Goal: Transaction & Acquisition: Download file/media

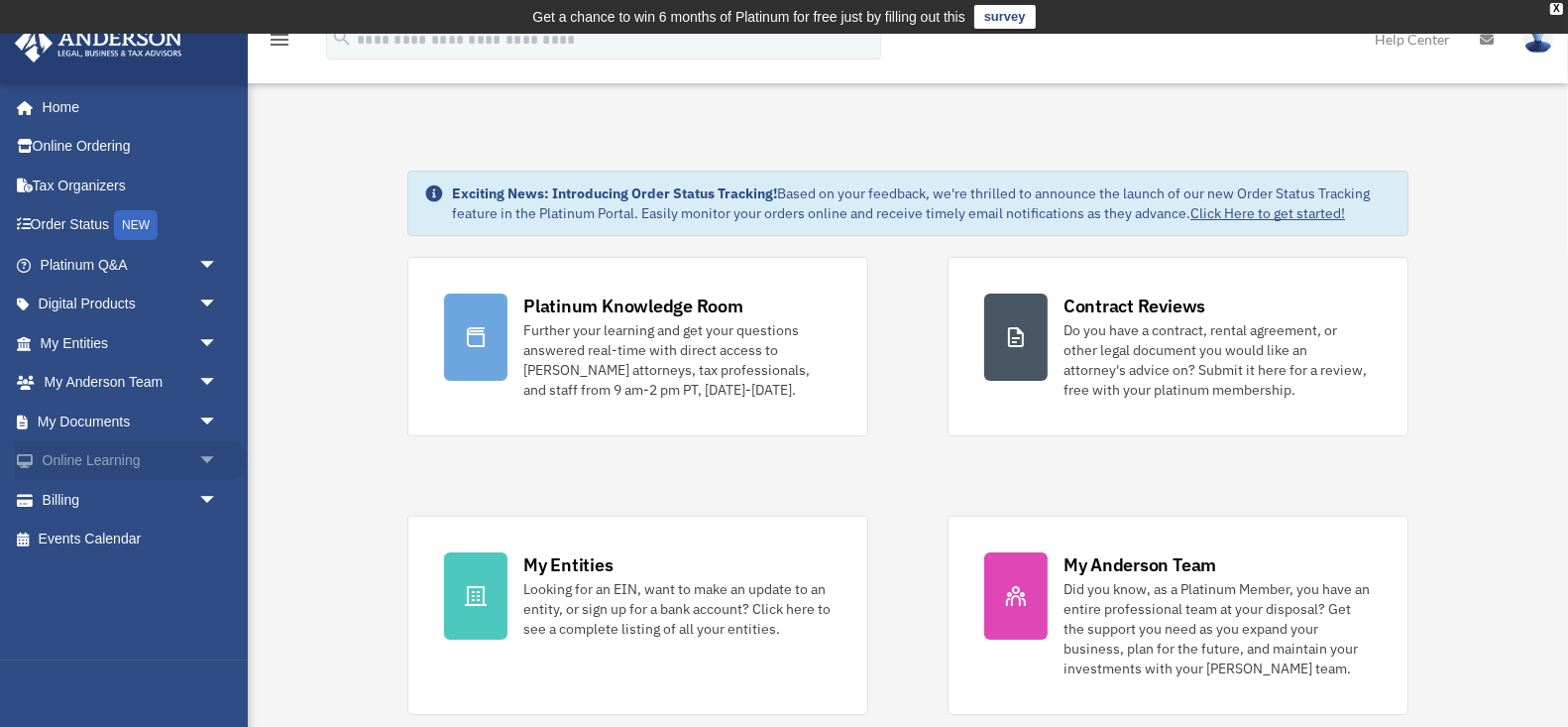
click at [126, 461] on link "Online Learning arrow_drop_down" at bounding box center [130, 461] width 234 height 40
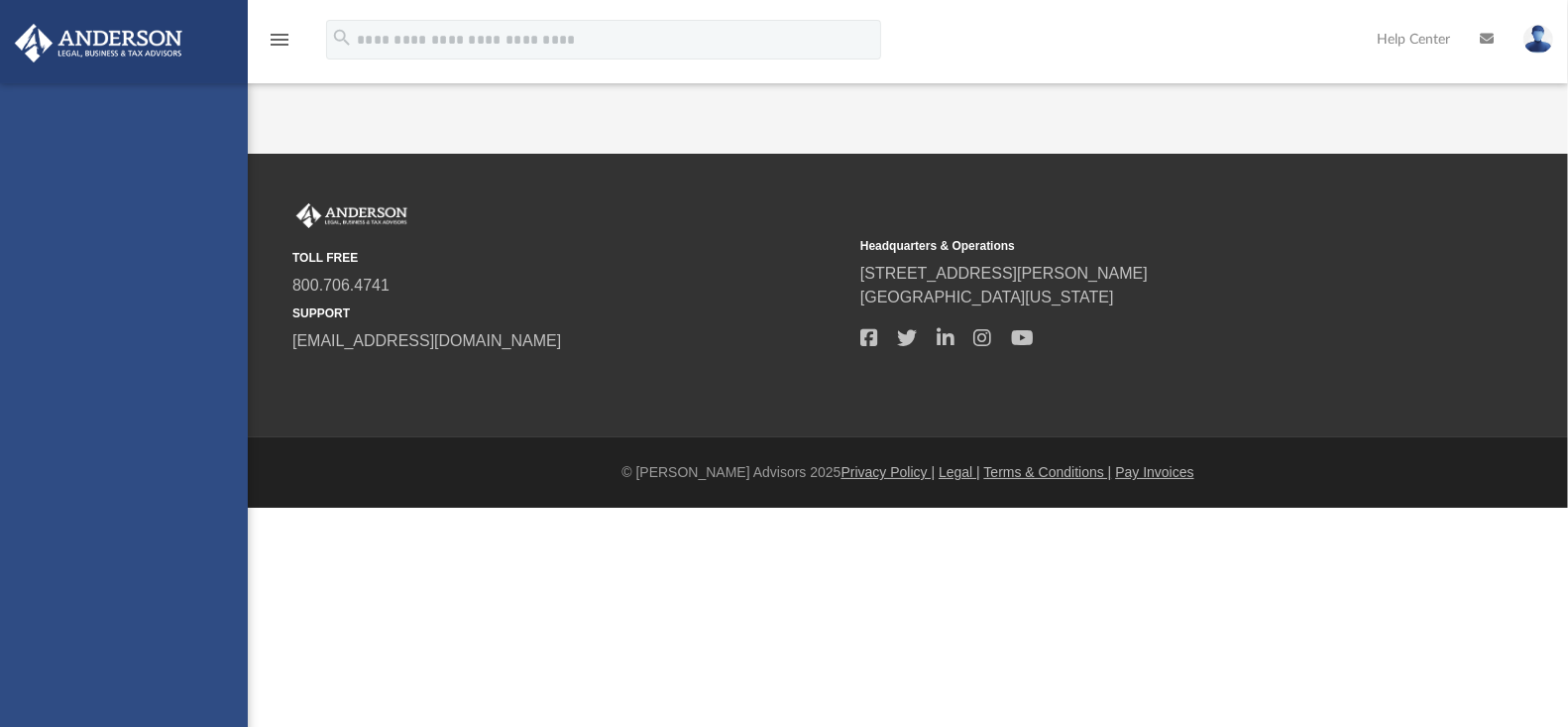
click at [120, 418] on link "CTA Hub" at bounding box center [137, 422] width 220 height 40
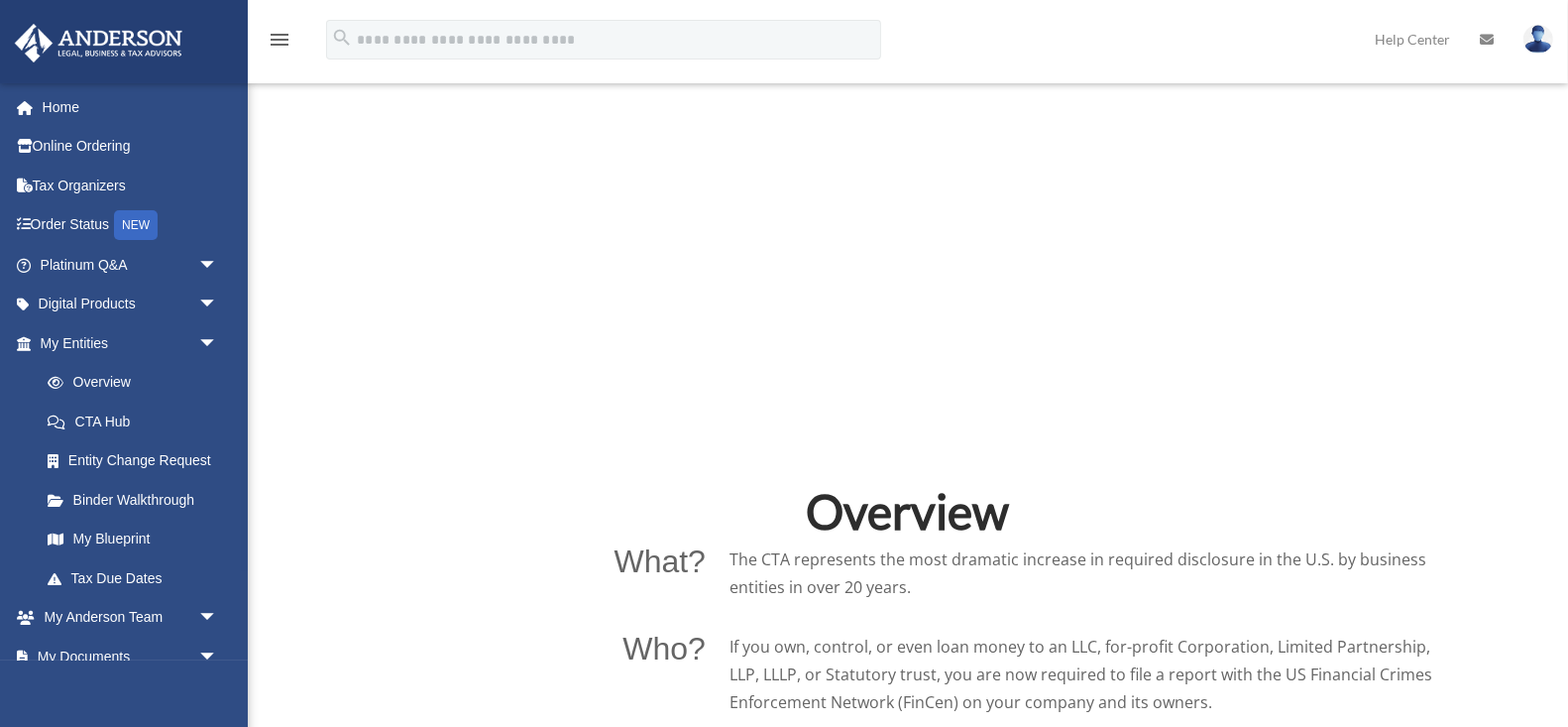
scroll to position [1037, 0]
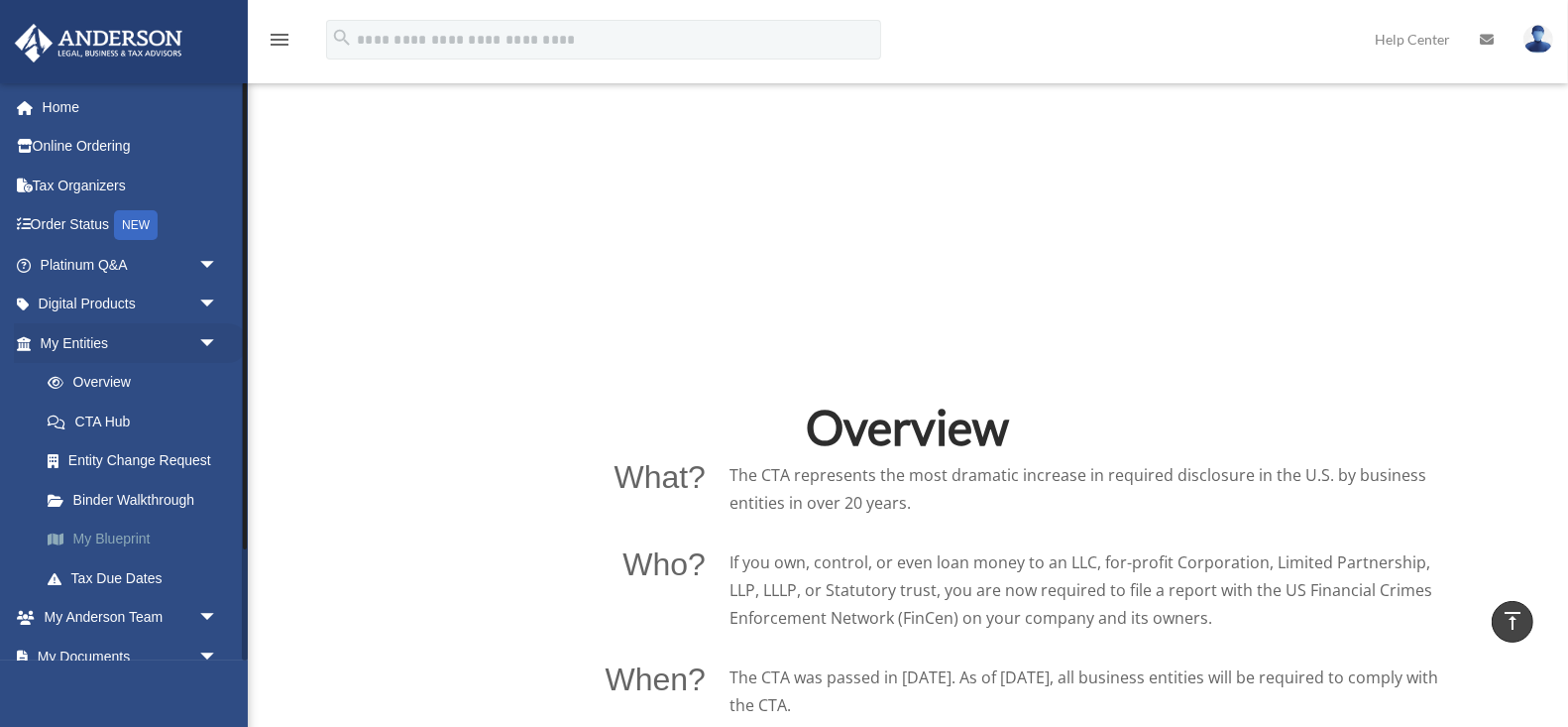
click at [113, 542] on link "My Blueprint" at bounding box center [137, 540] width 220 height 40
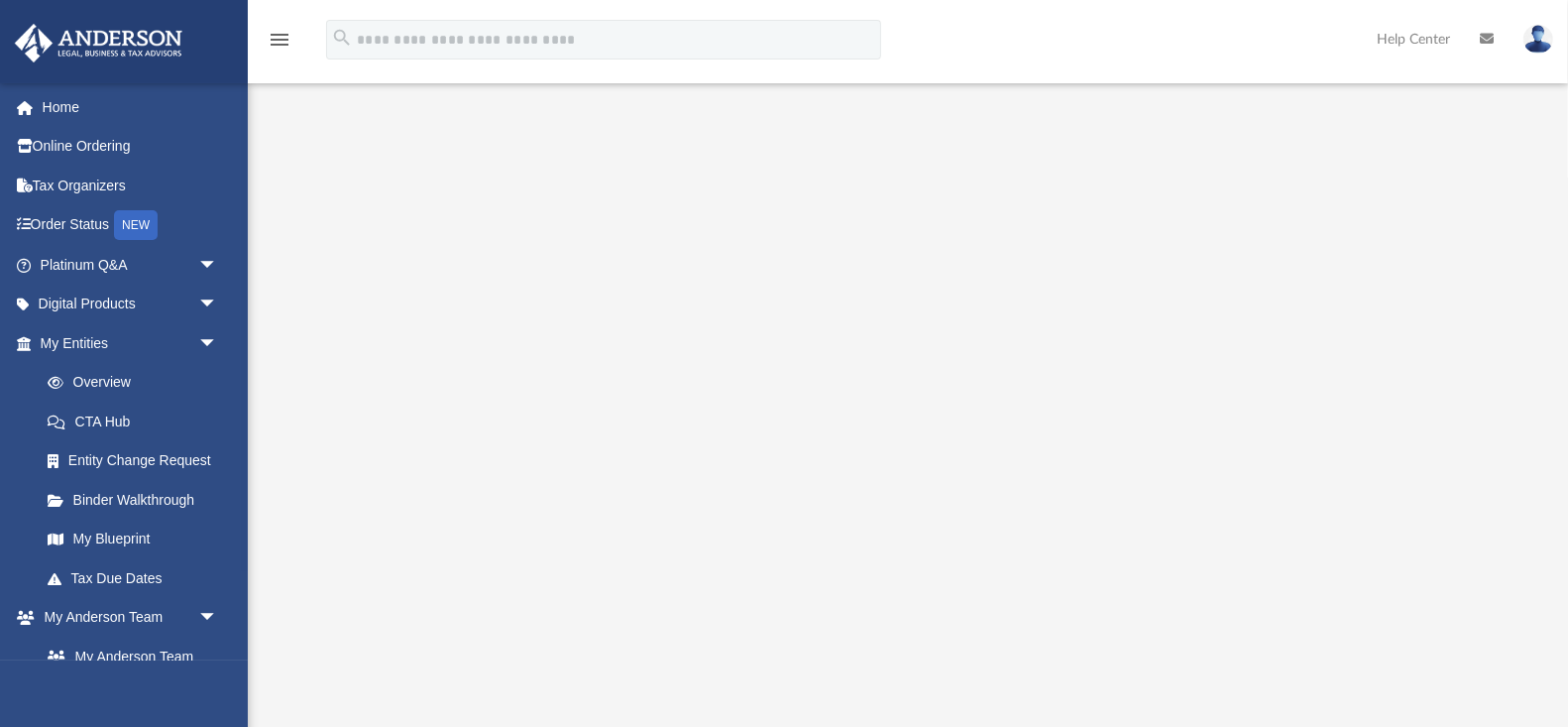
scroll to position [71, 0]
click at [97, 578] on link "Tax Due Dates" at bounding box center [137, 579] width 220 height 40
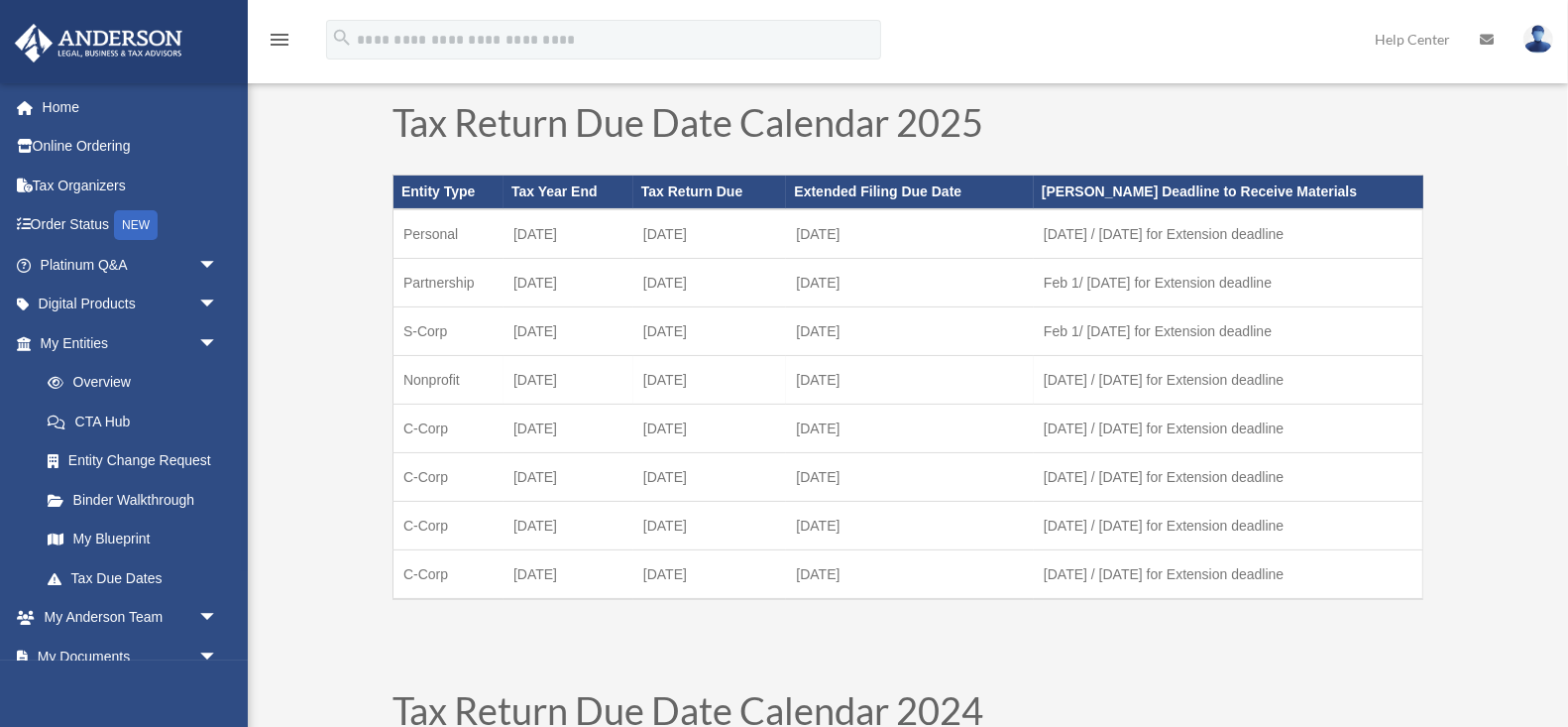
scroll to position [91, 0]
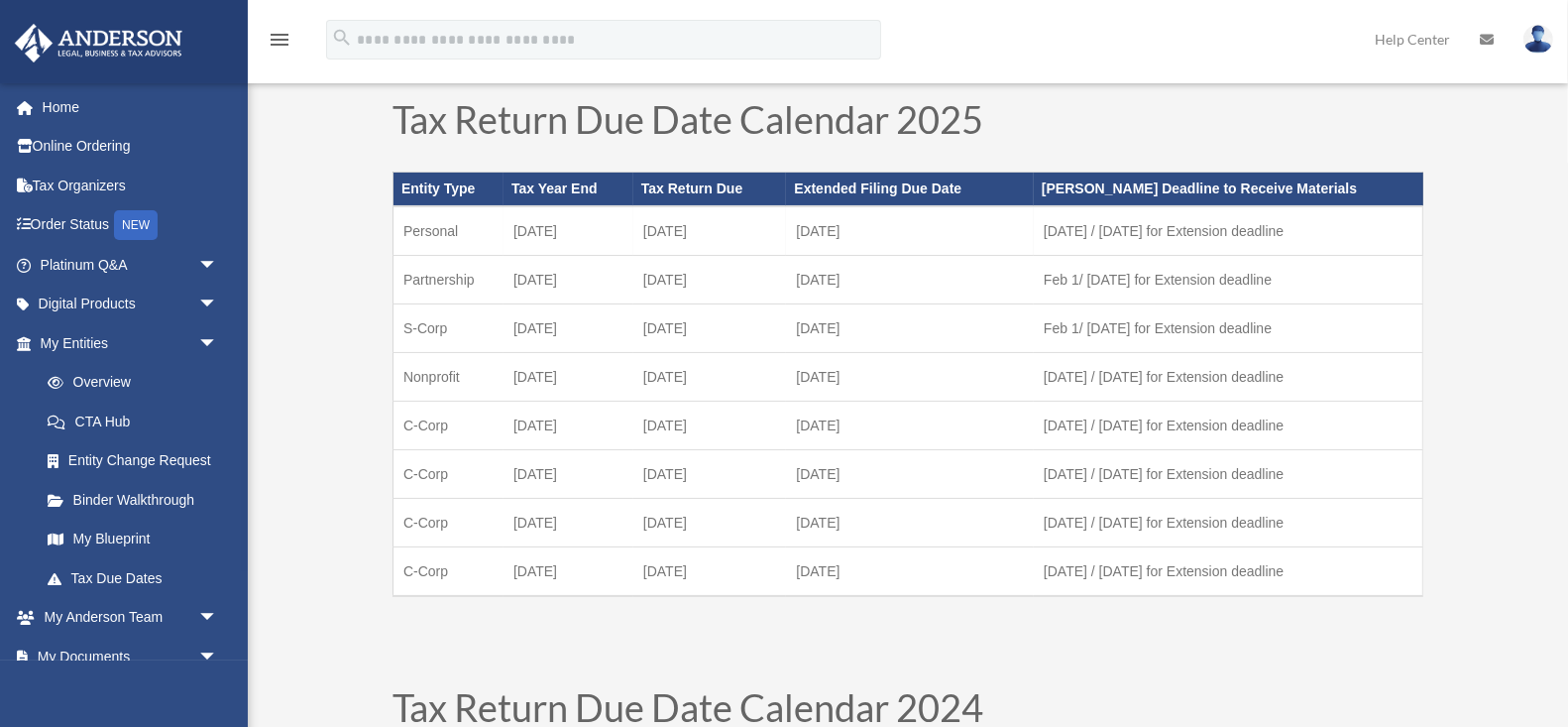
click at [1071, 234] on td "March 1 / August 1 for Extension deadline" at bounding box center [1228, 231] width 388 height 50
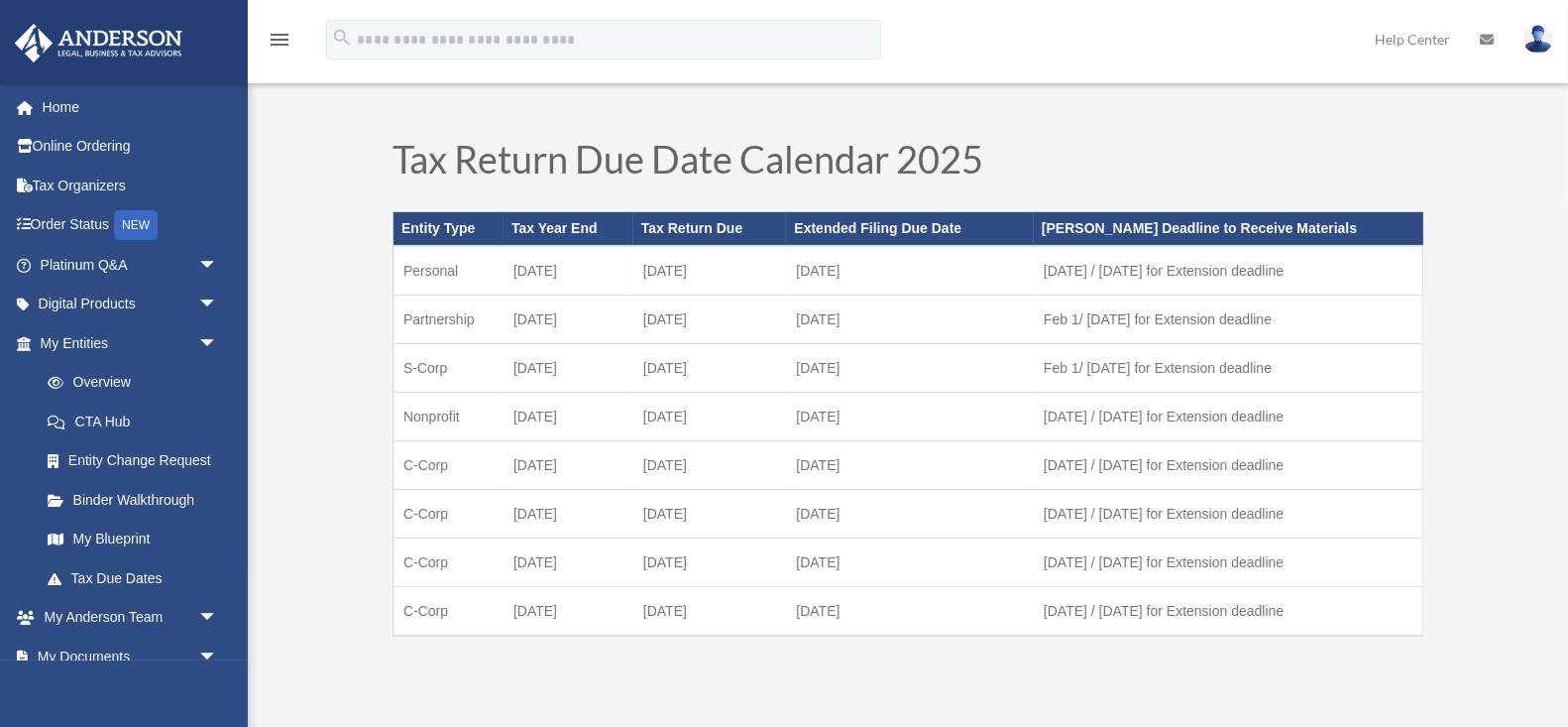
scroll to position [53, 0]
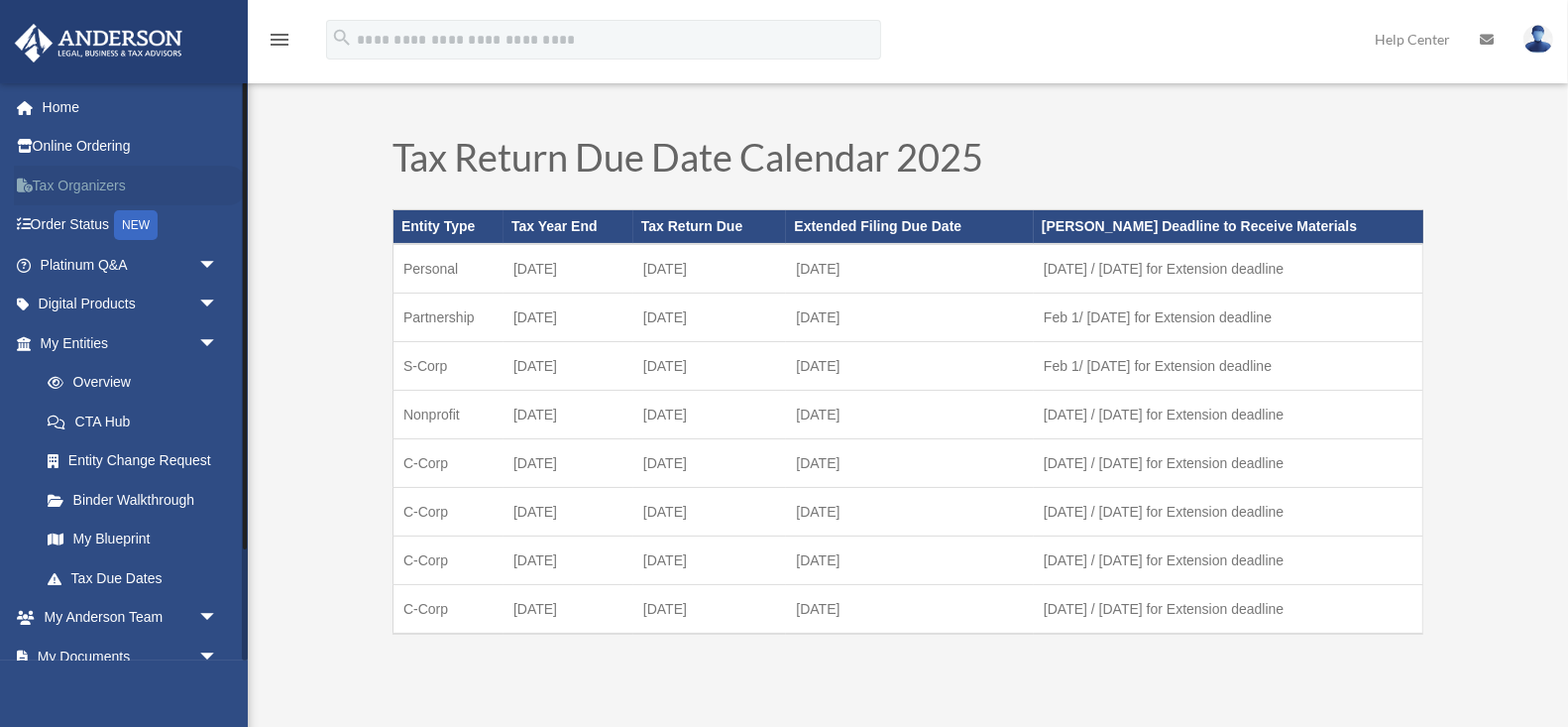
click at [89, 178] on link "Tax Organizers" at bounding box center [130, 185] width 234 height 40
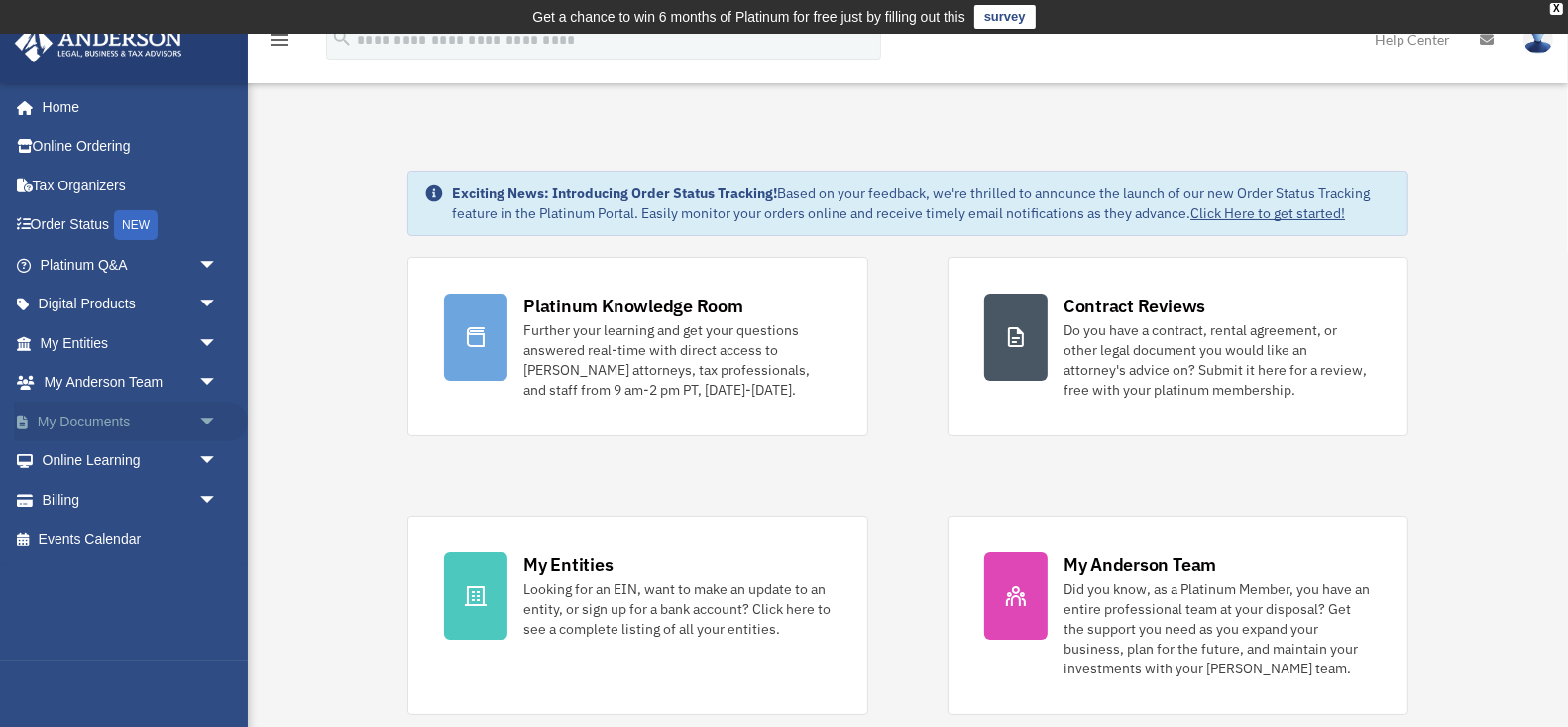
click at [176, 423] on link "My Documents arrow_drop_down" at bounding box center [130, 421] width 234 height 40
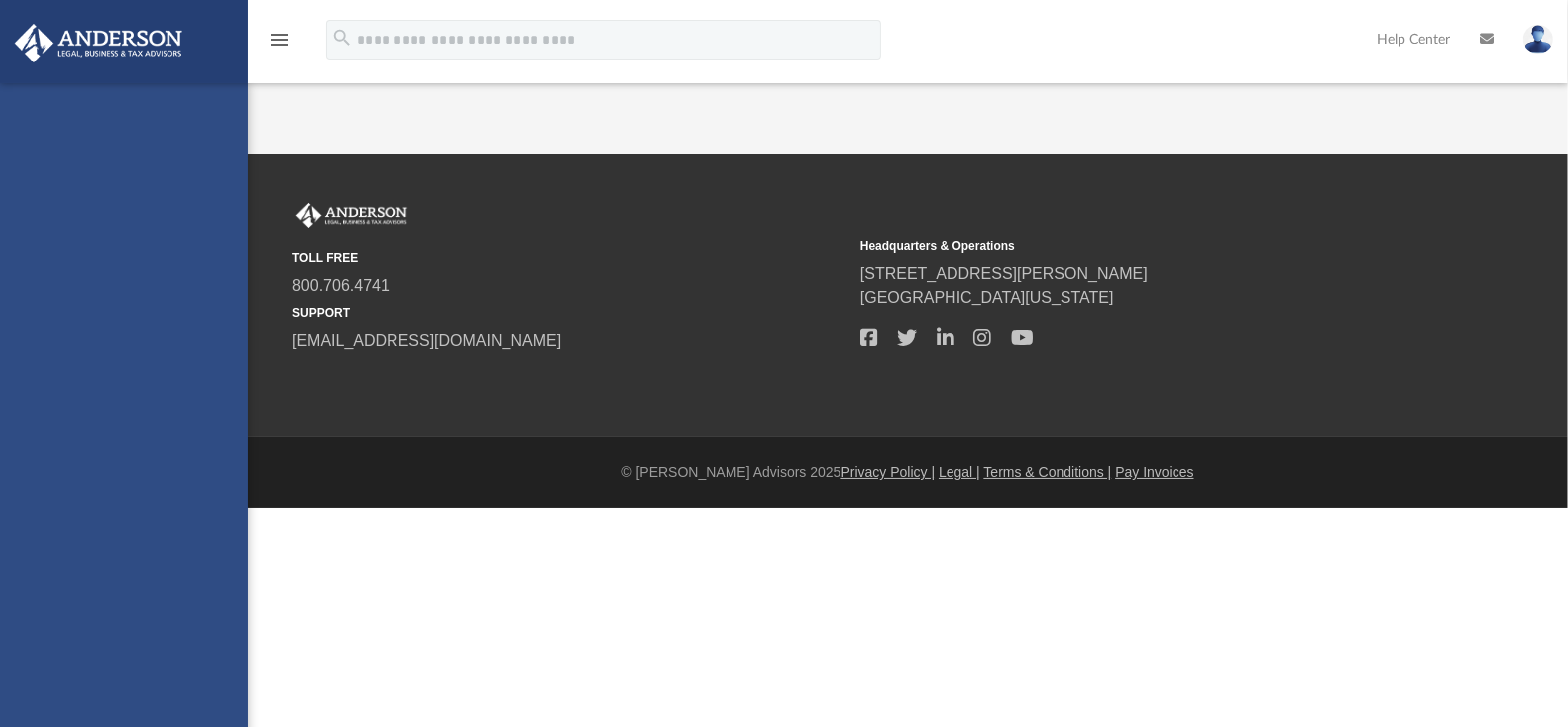
click at [207, 417] on link "CTA Hub" at bounding box center [137, 422] width 220 height 40
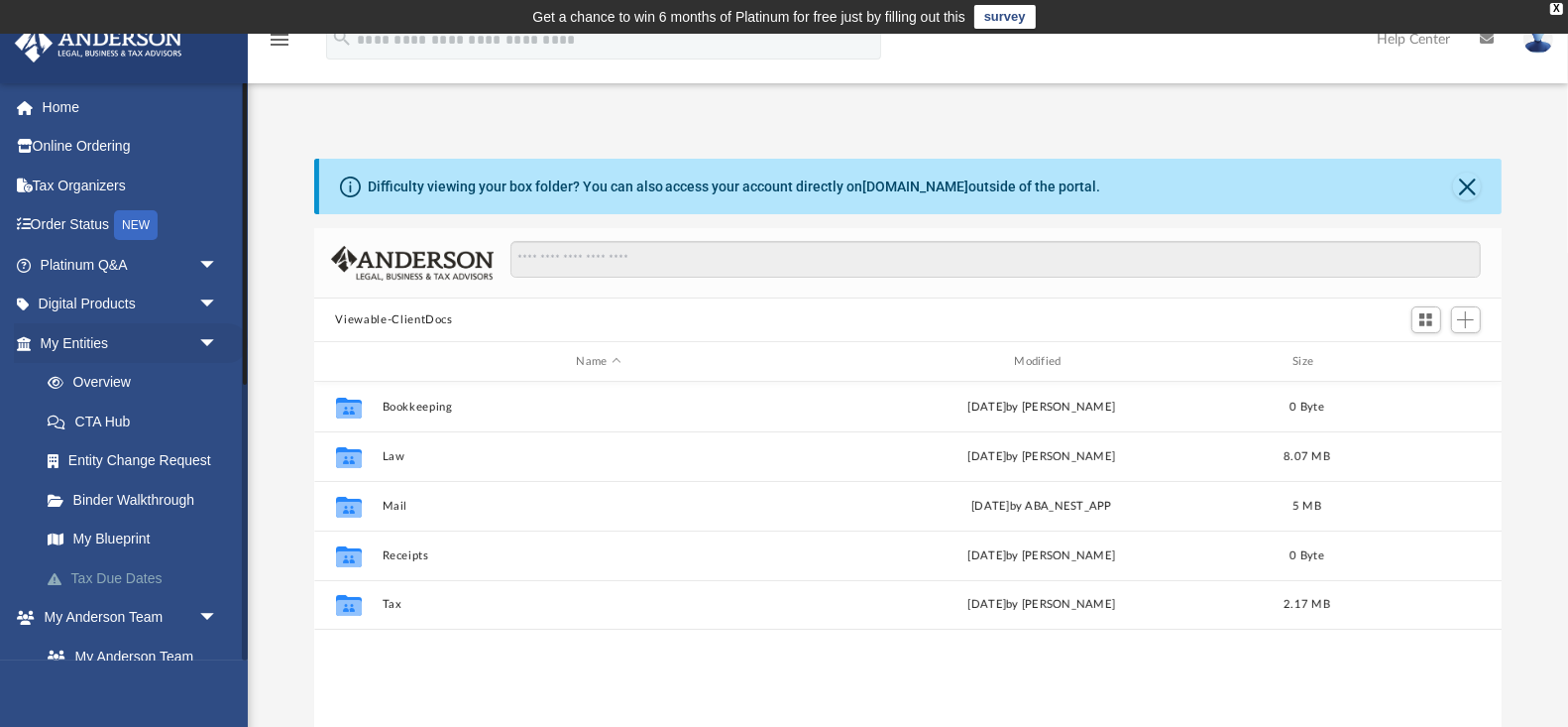
scroll to position [451, 1188]
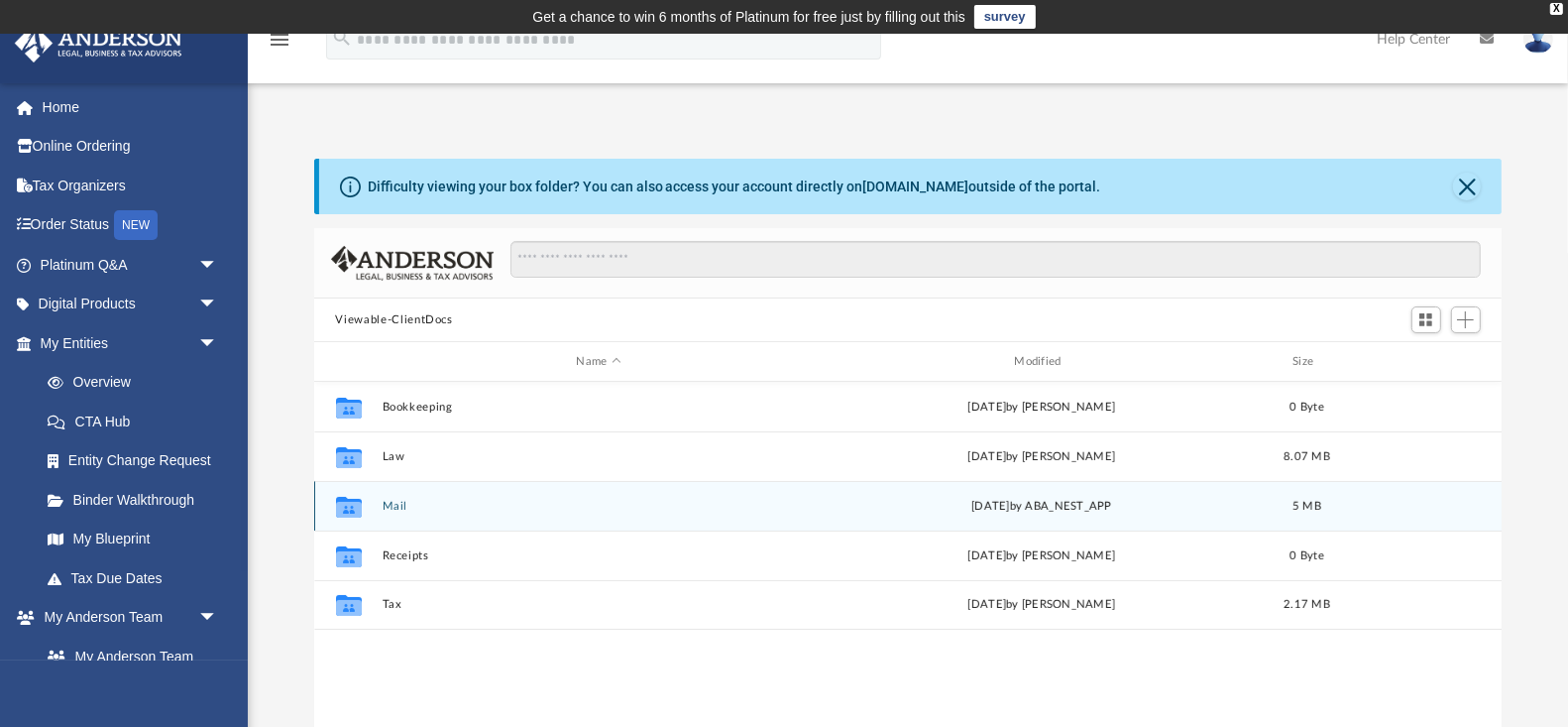
click at [402, 500] on button "Mail" at bounding box center [598, 506] width 434 height 13
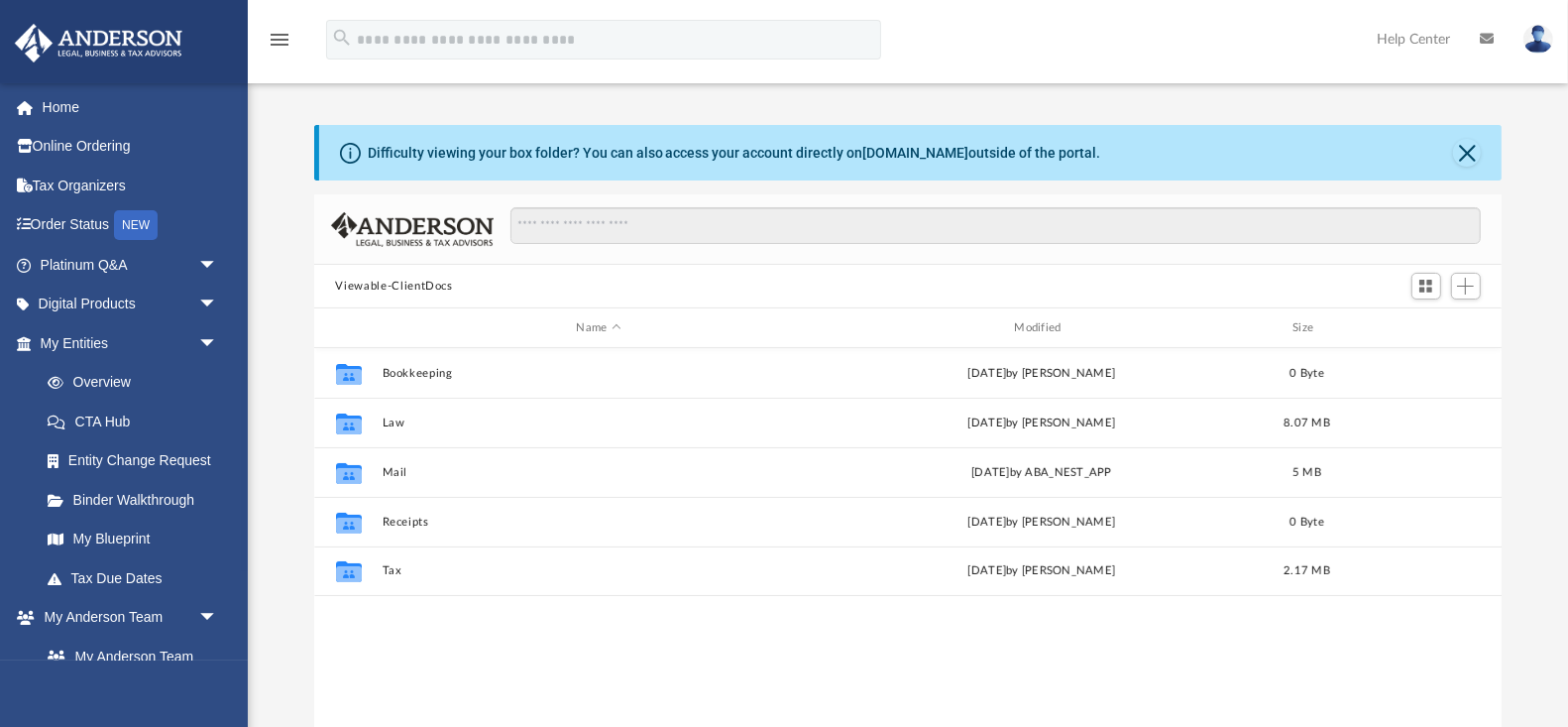
scroll to position [451, 1188]
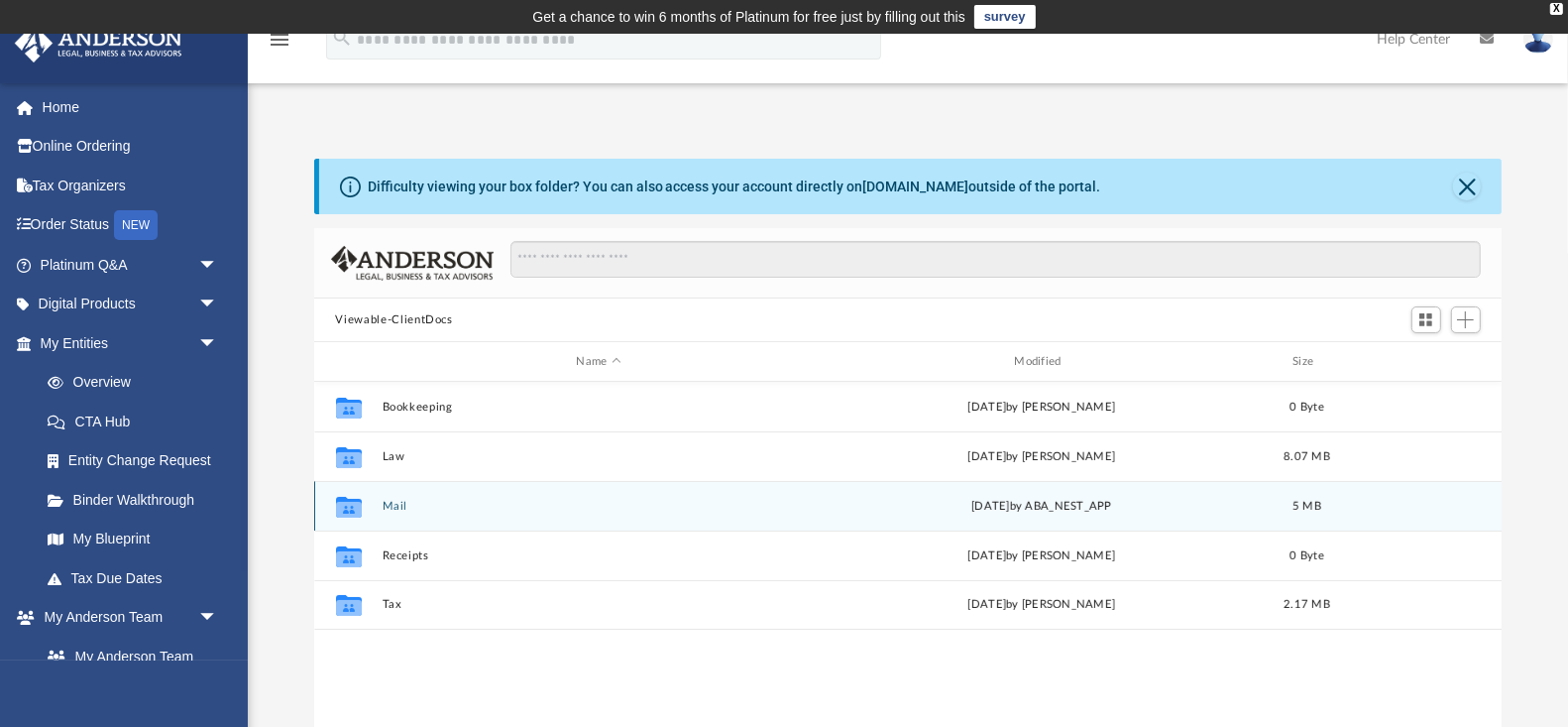
click at [343, 502] on icon "grid" at bounding box center [348, 509] width 26 height 16
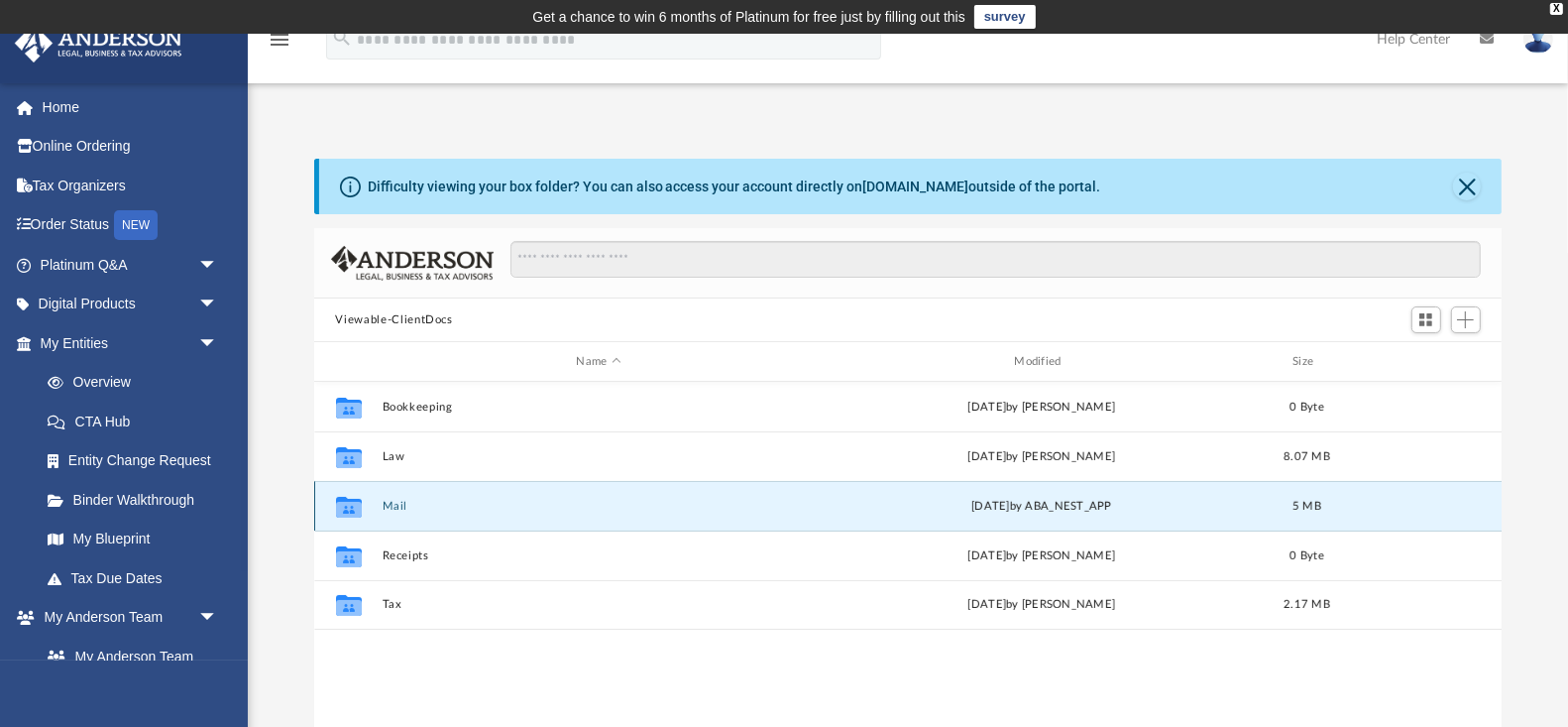
click at [343, 498] on icon "grid" at bounding box center [348, 506] width 26 height 21
click at [376, 508] on div "Collaborated Folder Mail Wed Sep 17 2025 by ABA_NEST_APP 5 MB" at bounding box center [909, 506] width 1189 height 50
click at [395, 508] on button "Mail" at bounding box center [598, 506] width 434 height 13
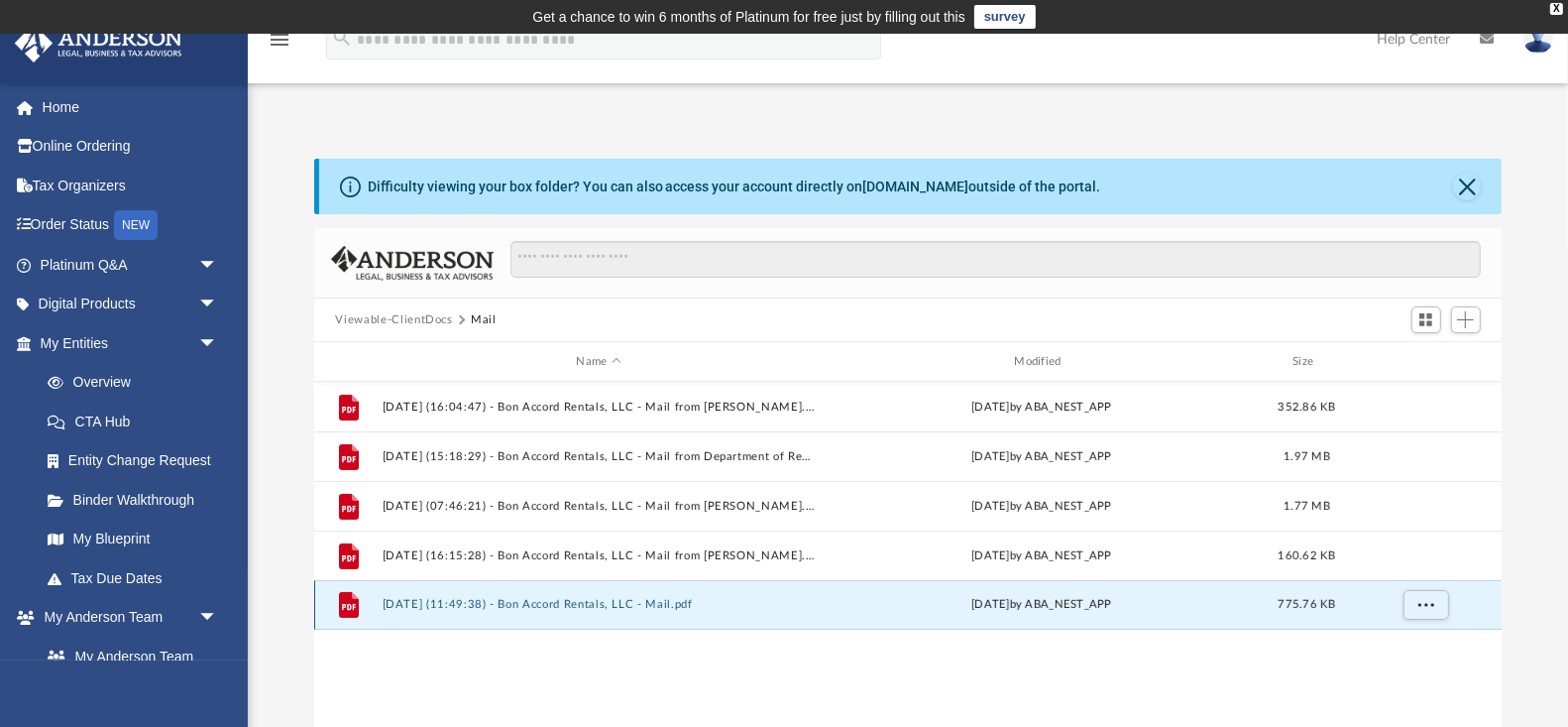
click at [687, 599] on button "2025.09.17 (11:49:38) - Bon Accord Rentals, LLC - Mail.pdf" at bounding box center [598, 604] width 434 height 13
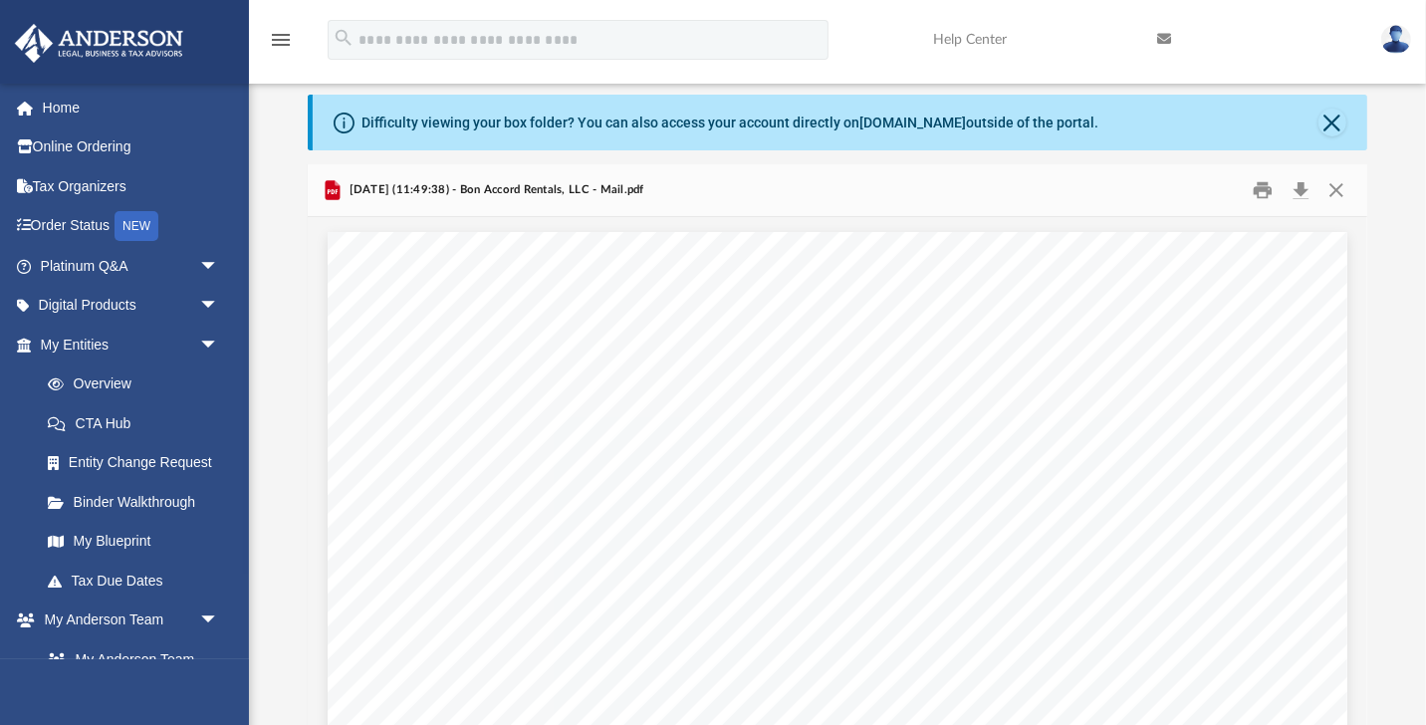
scroll to position [453, 1058]
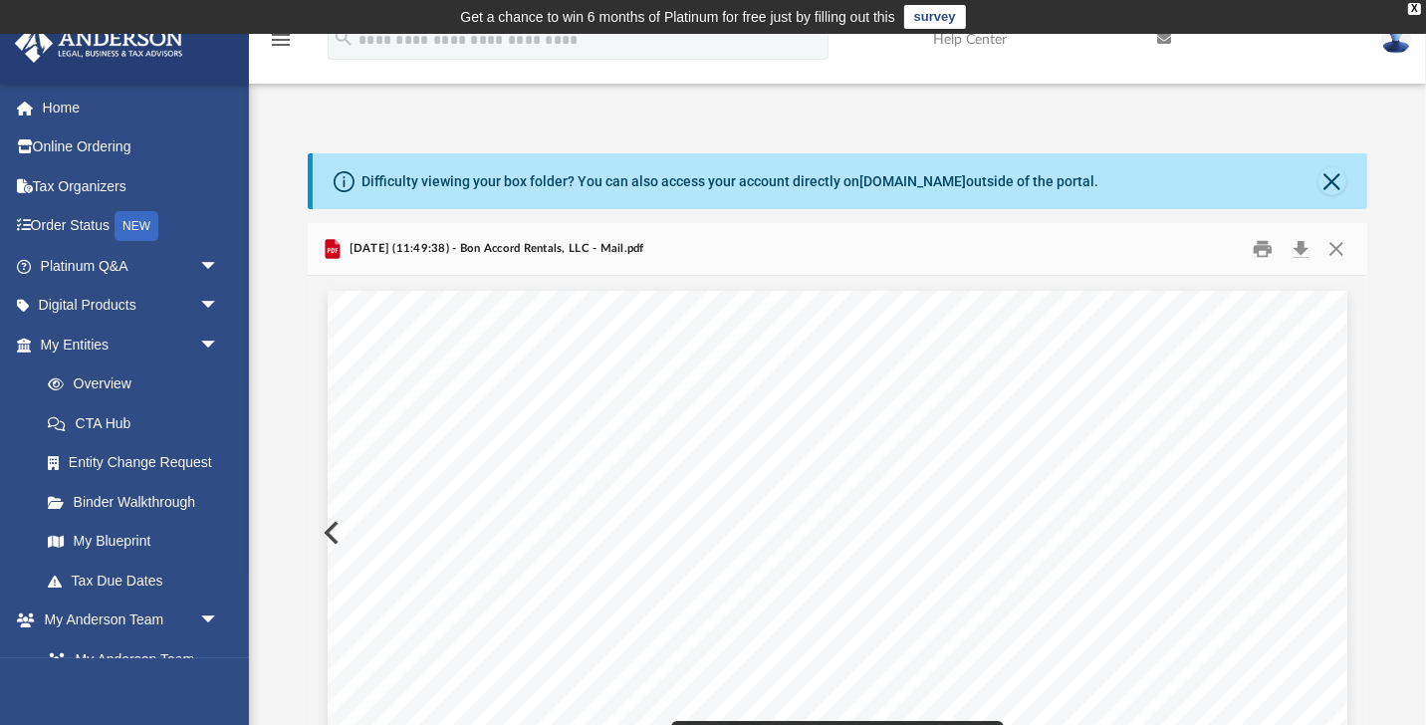
click at [327, 526] on button "Preview" at bounding box center [330, 533] width 44 height 56
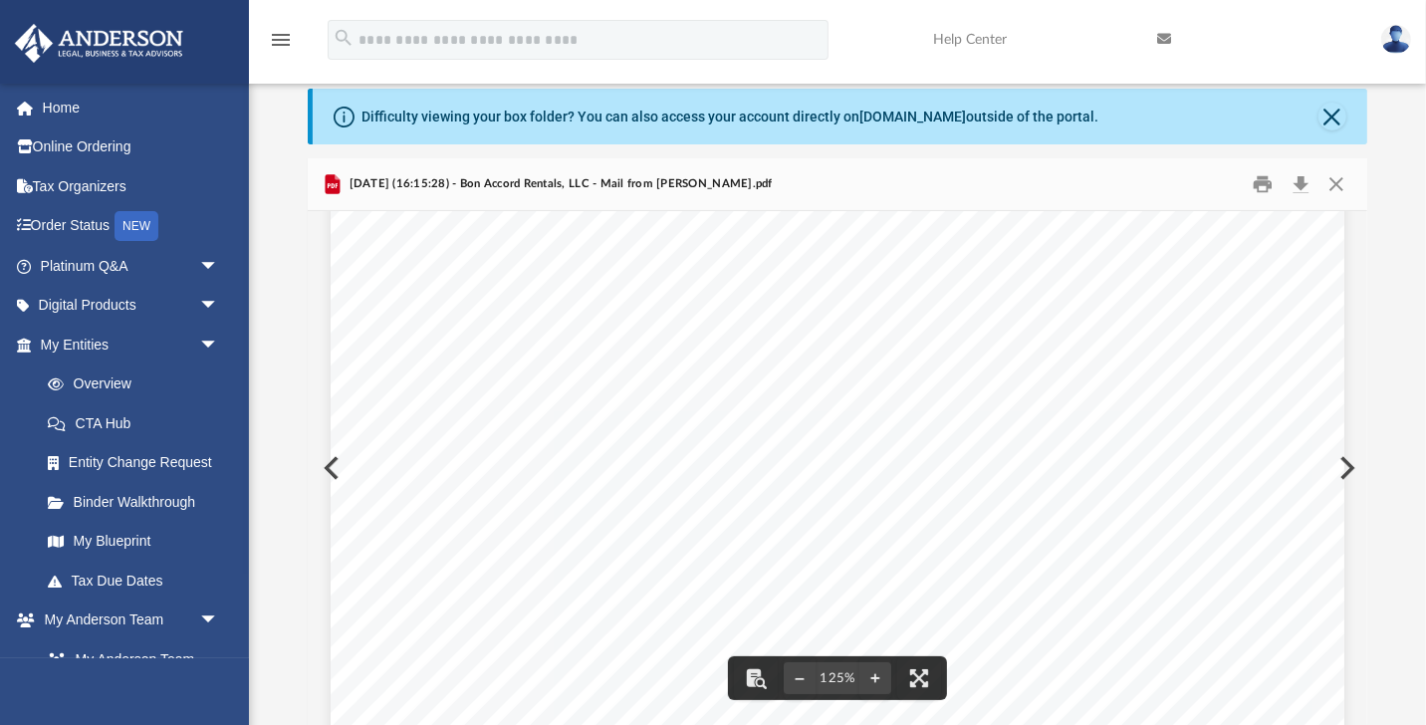
scroll to position [442, 0]
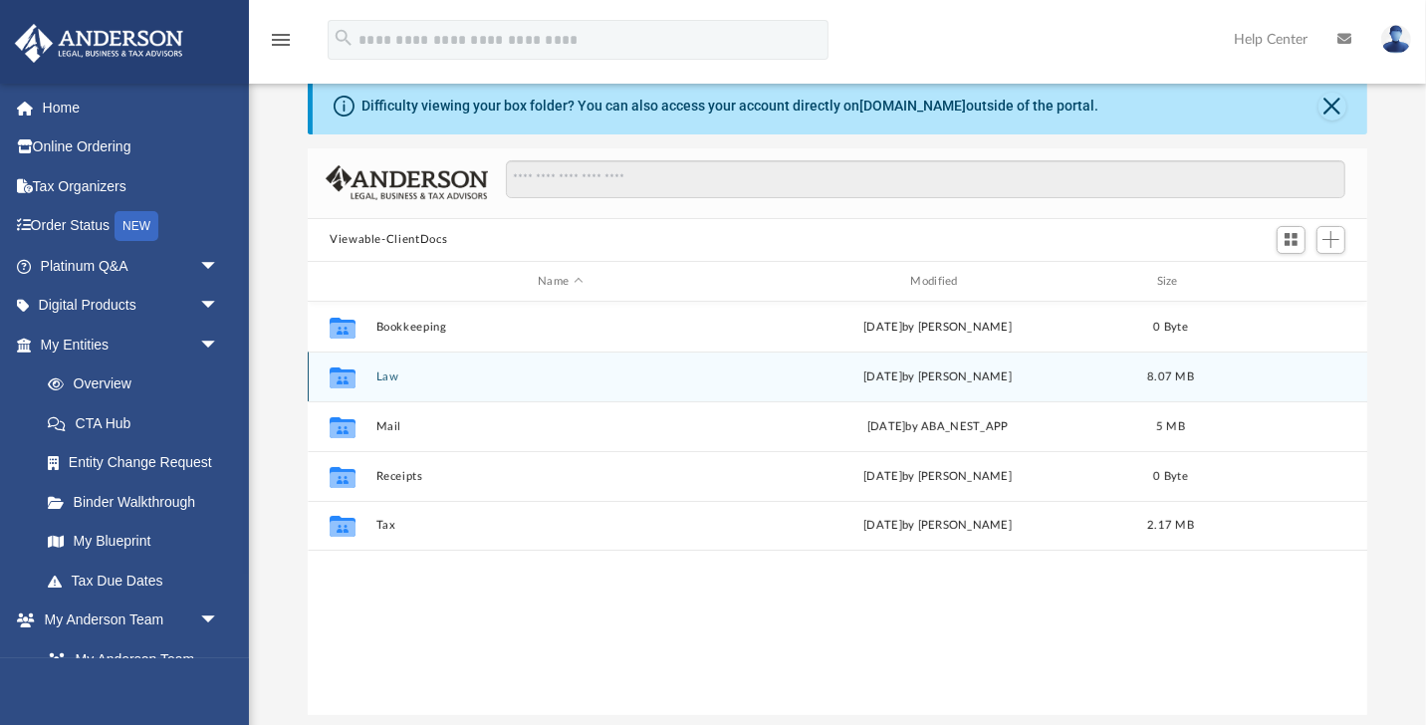
scroll to position [65, 0]
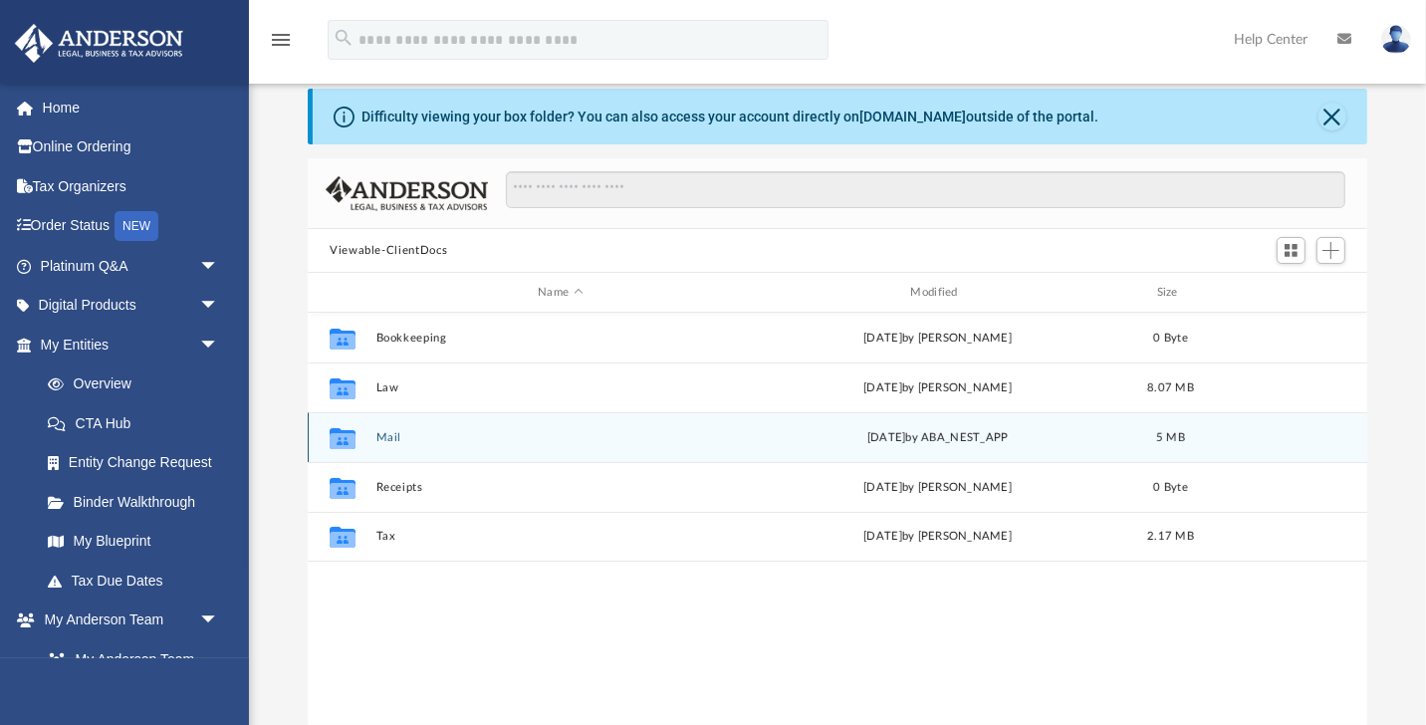
click at [373, 443] on div "Collaborated Folder Mail Wed Sep 17 2025 by ABA_NEST_APP 5 MB" at bounding box center [837, 437] width 1059 height 50
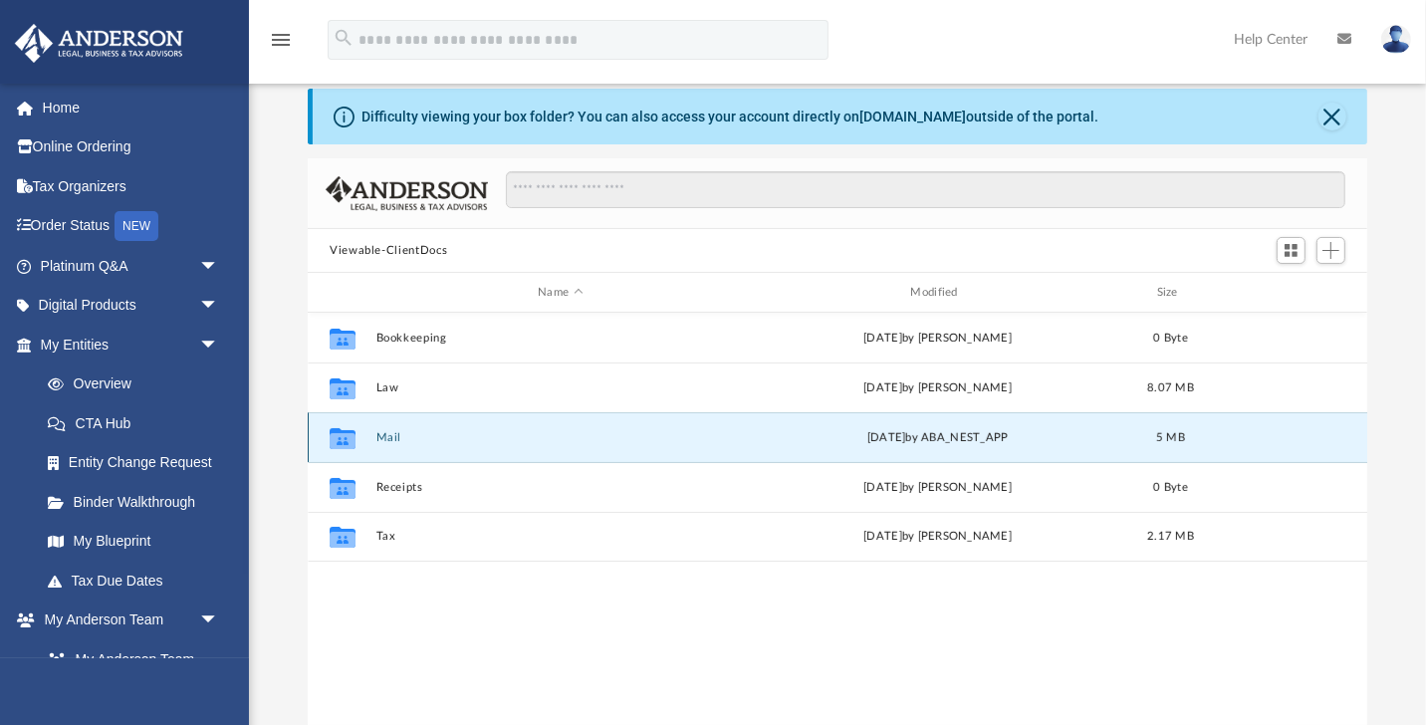
click at [390, 436] on button "Mail" at bounding box center [560, 437] width 368 height 13
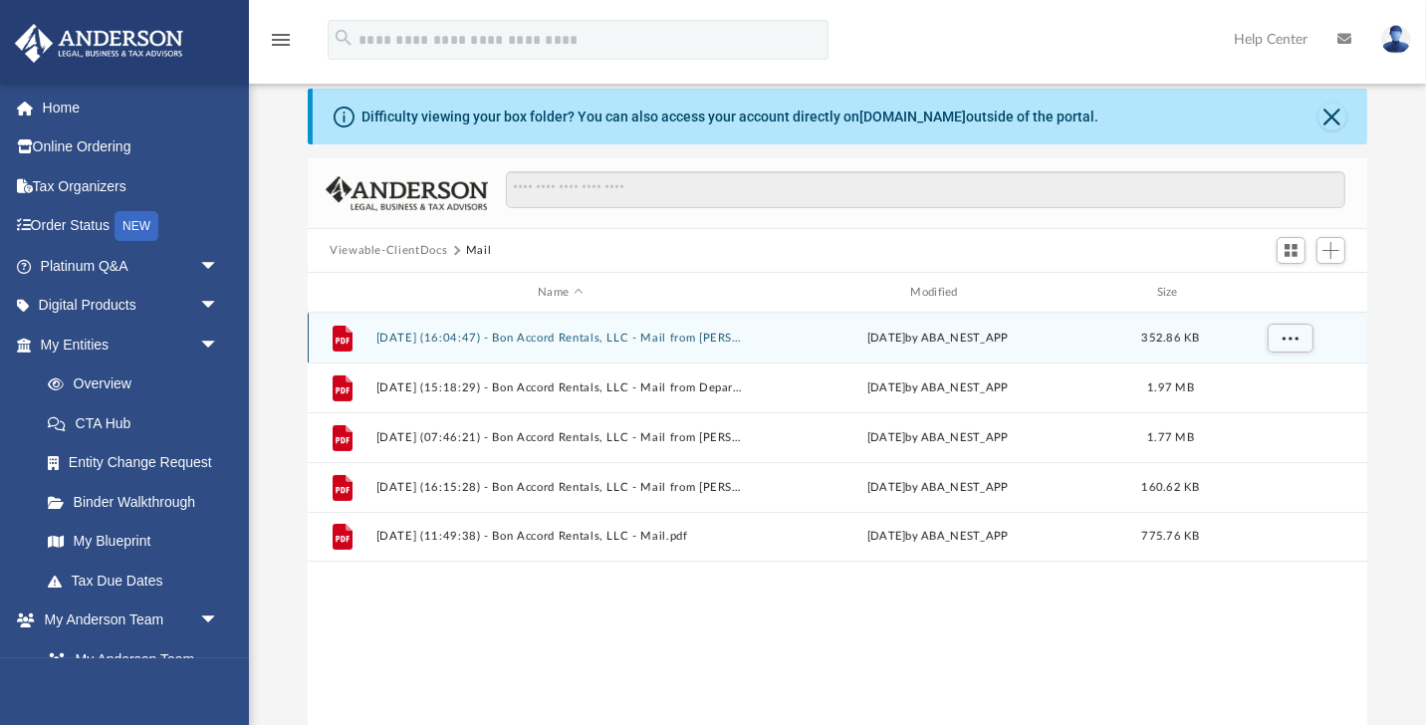
click at [656, 340] on button "2025.06.24 (16:04:47) - Bon Accord Rentals, LLC - Mail from JESSICA AWERMAN.pdf" at bounding box center [560, 338] width 368 height 13
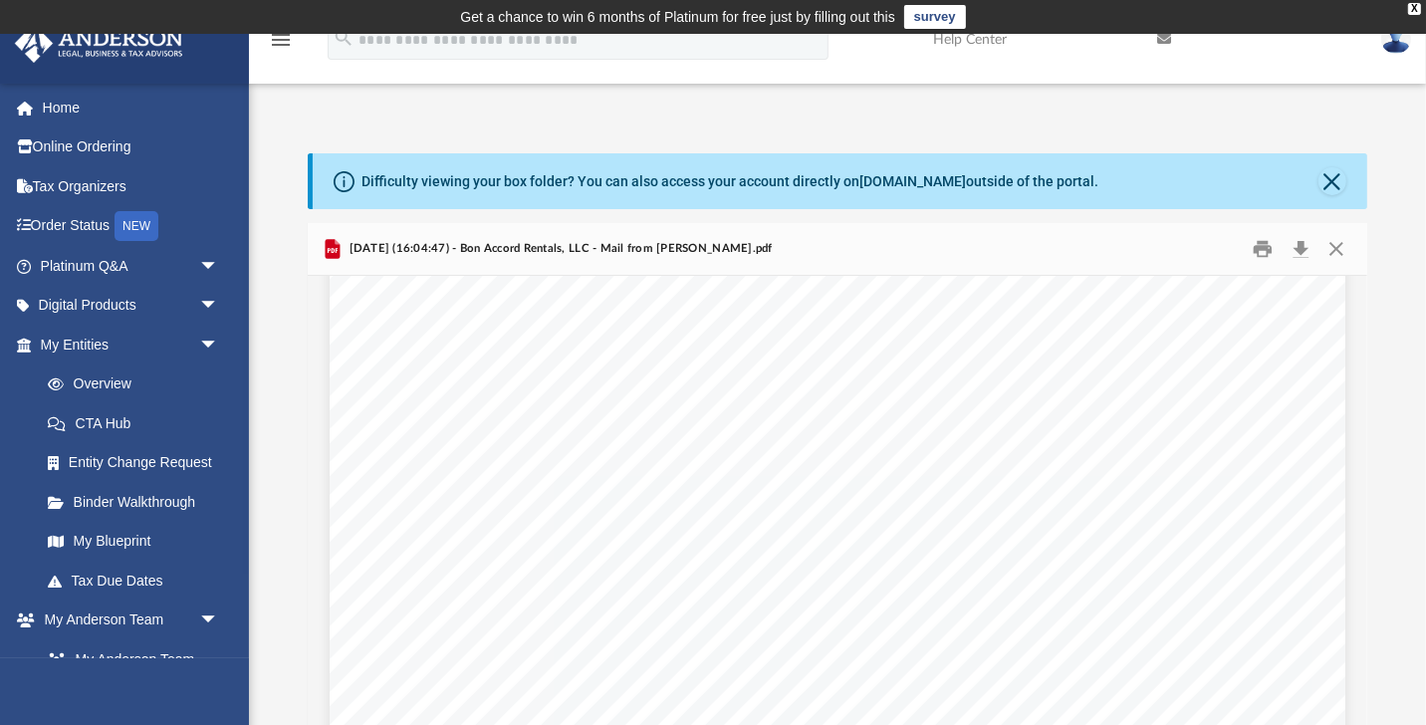
scroll to position [0, 0]
click at [1332, 179] on button "Close" at bounding box center [1332, 181] width 28 height 28
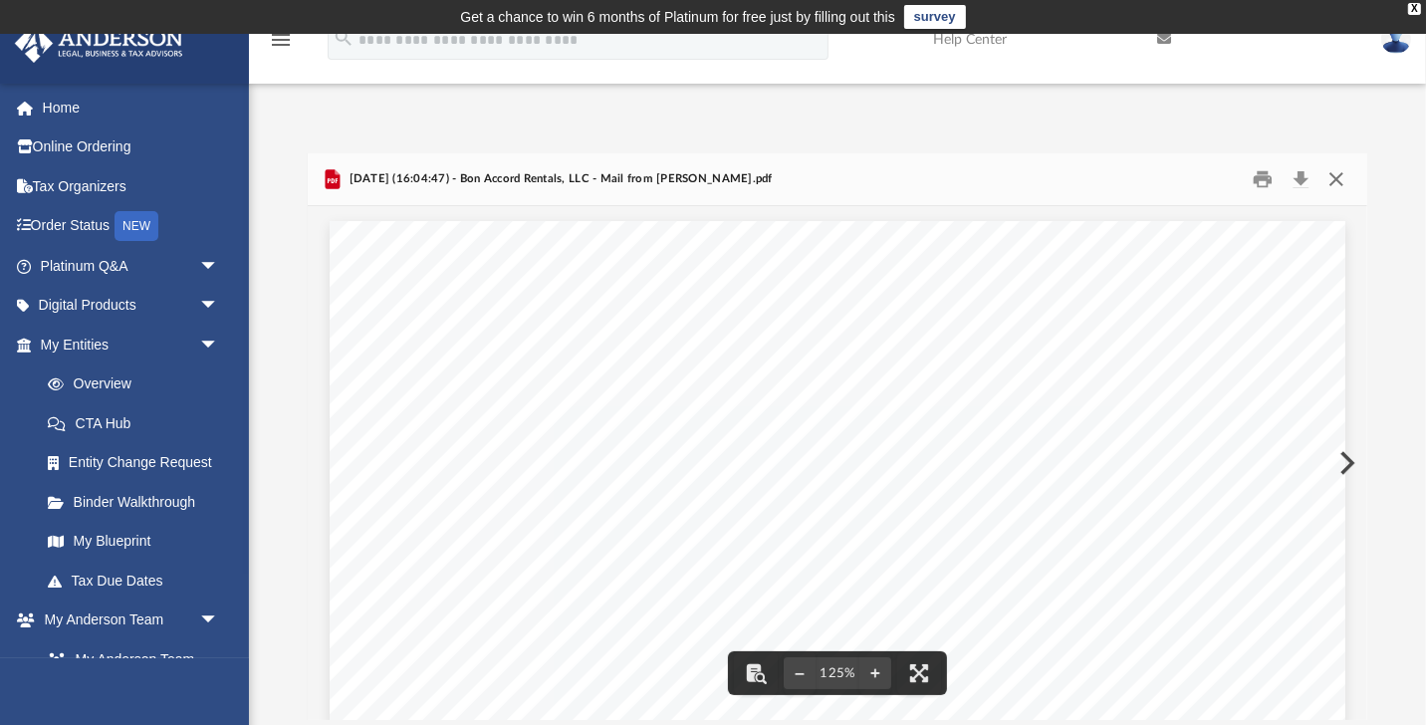
click at [1343, 192] on button "Close" at bounding box center [1336, 179] width 36 height 31
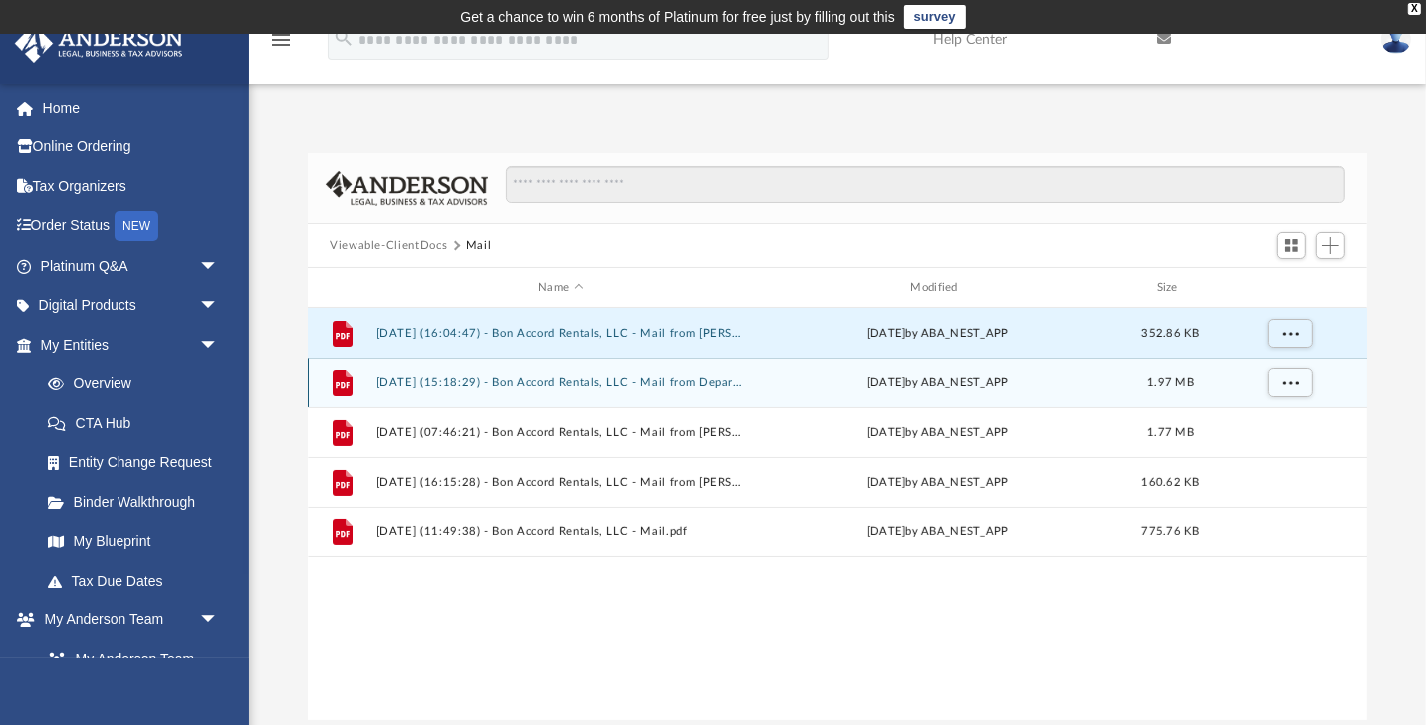
click at [721, 389] on div "File 2025.06.25 (15:18:29) - Bon Accord Rentals, LLC - Mail from Department of …" at bounding box center [837, 382] width 1059 height 50
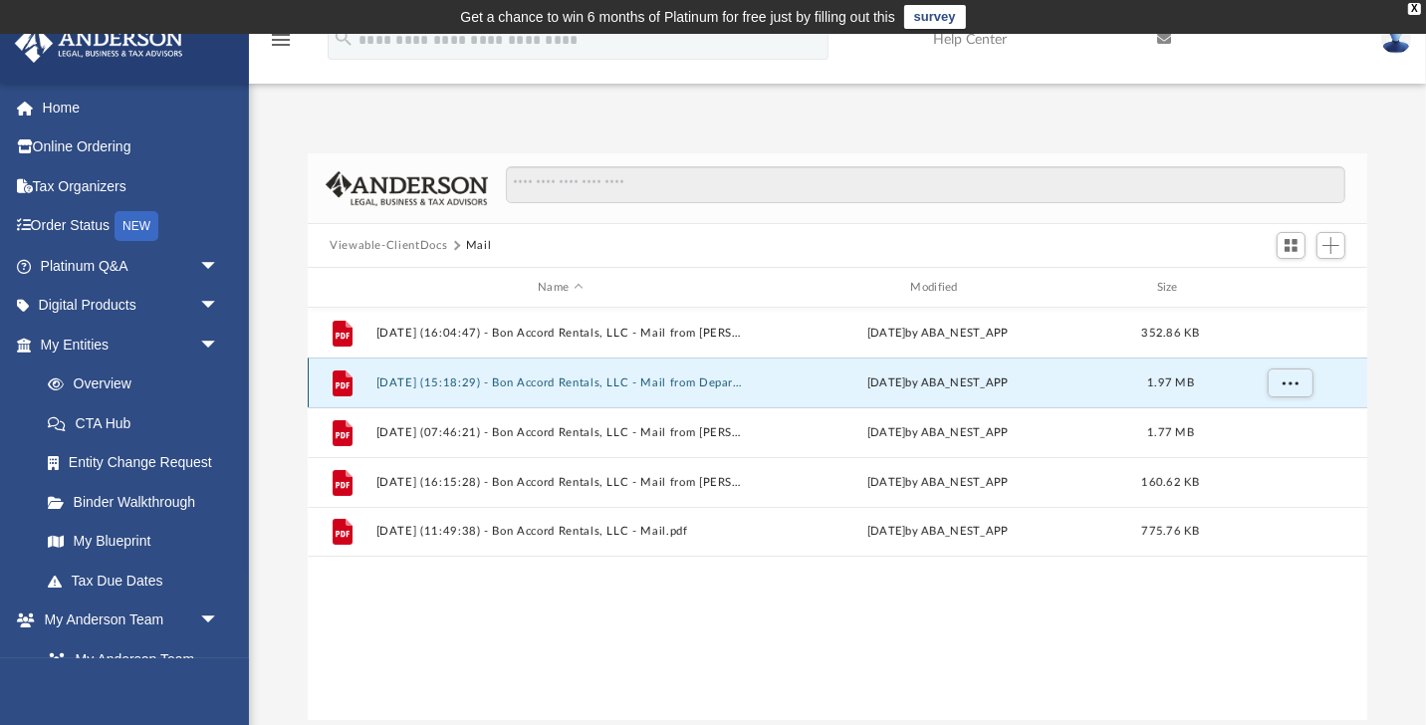
click at [710, 383] on button "2025.06.25 (15:18:29) - Bon Accord Rentals, LLC - Mail from Department of Reven…" at bounding box center [560, 382] width 368 height 13
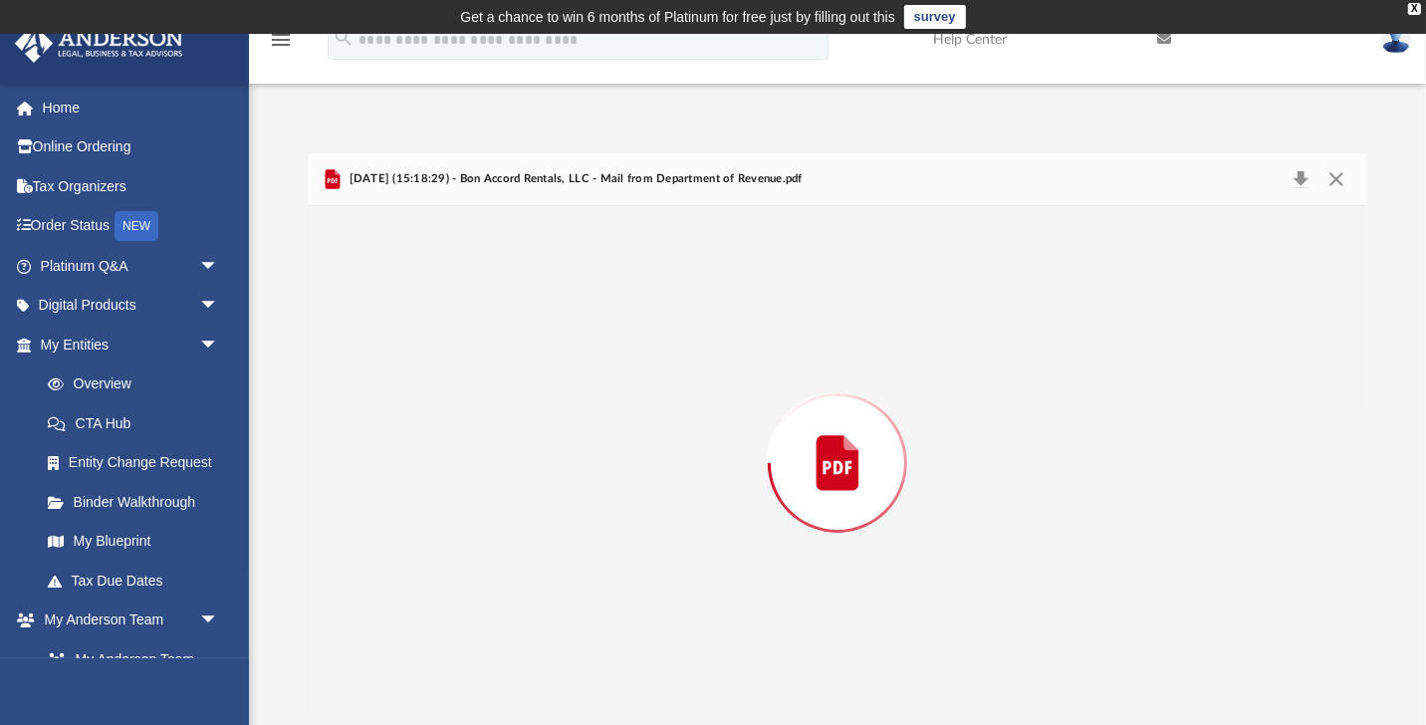
click at [710, 383] on div "Preview" at bounding box center [837, 463] width 1059 height 514
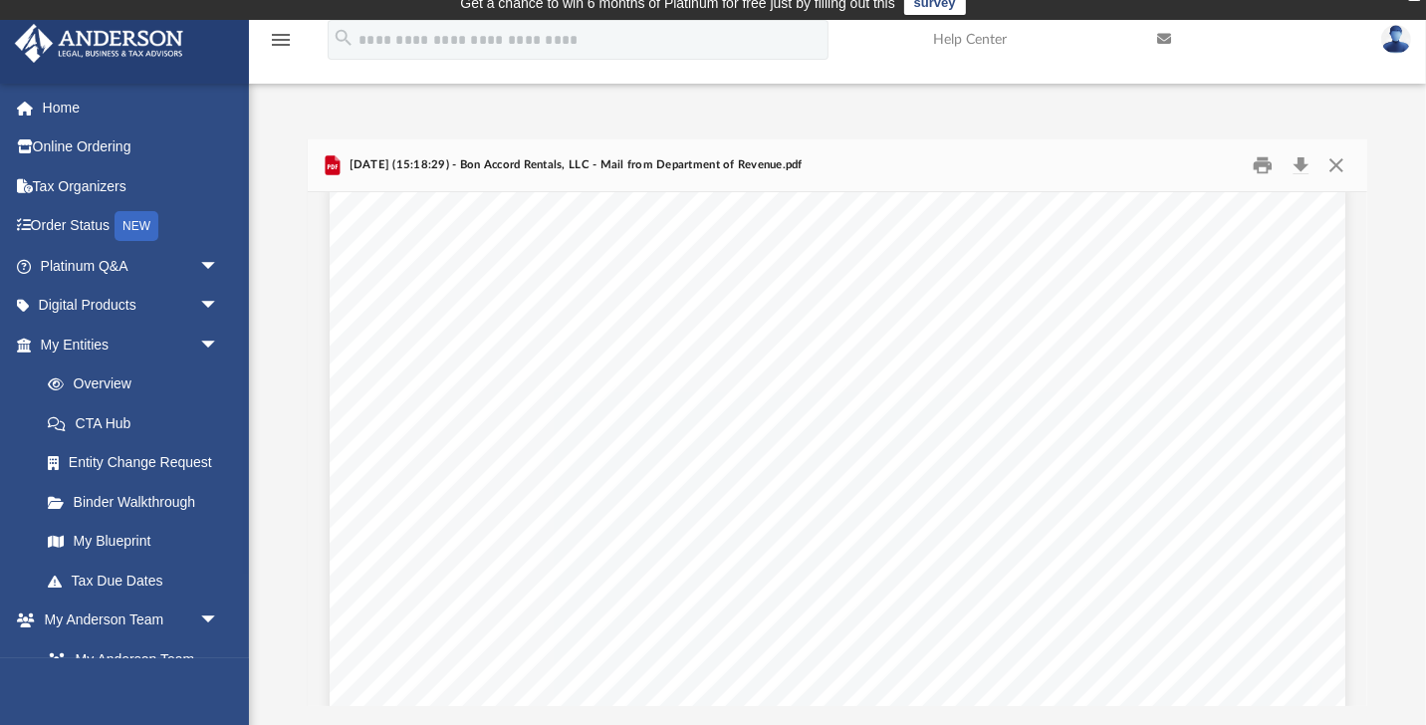
scroll to position [5337, 0]
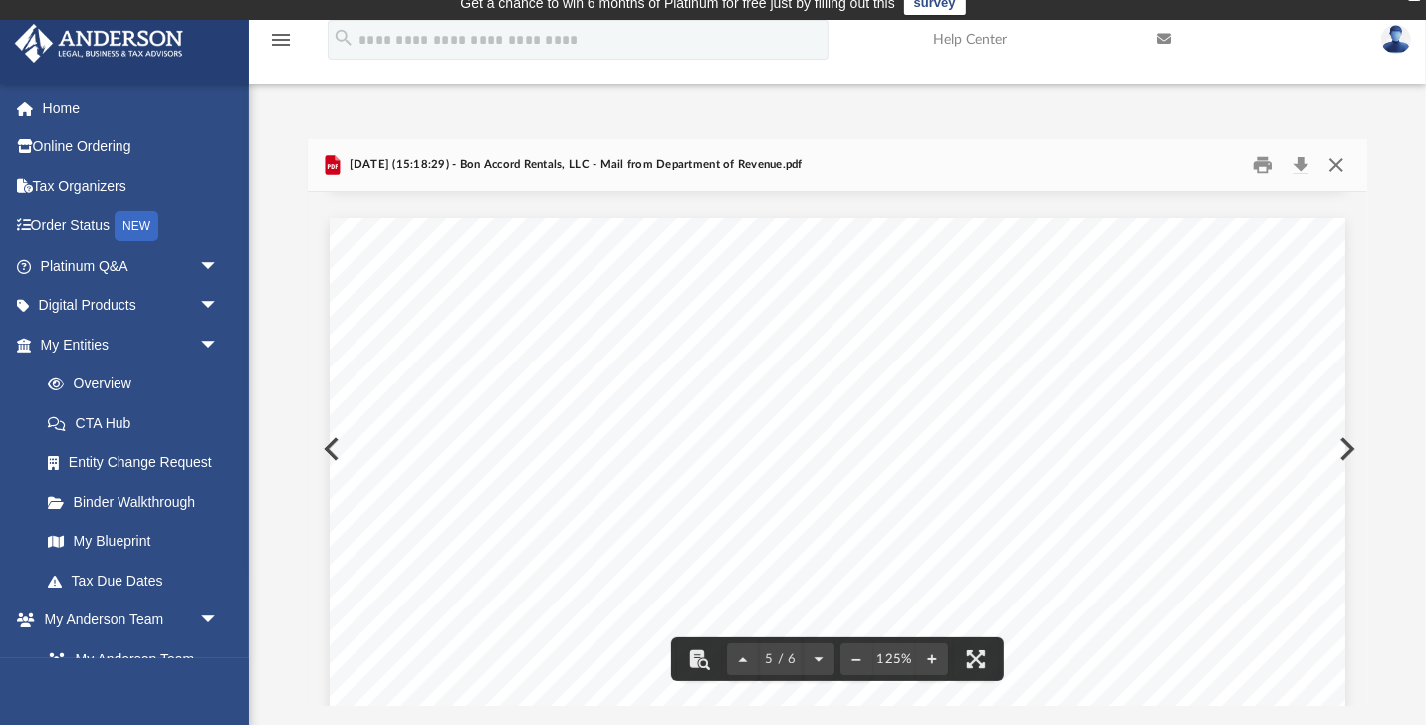
click at [1336, 166] on button "Close" at bounding box center [1336, 165] width 36 height 31
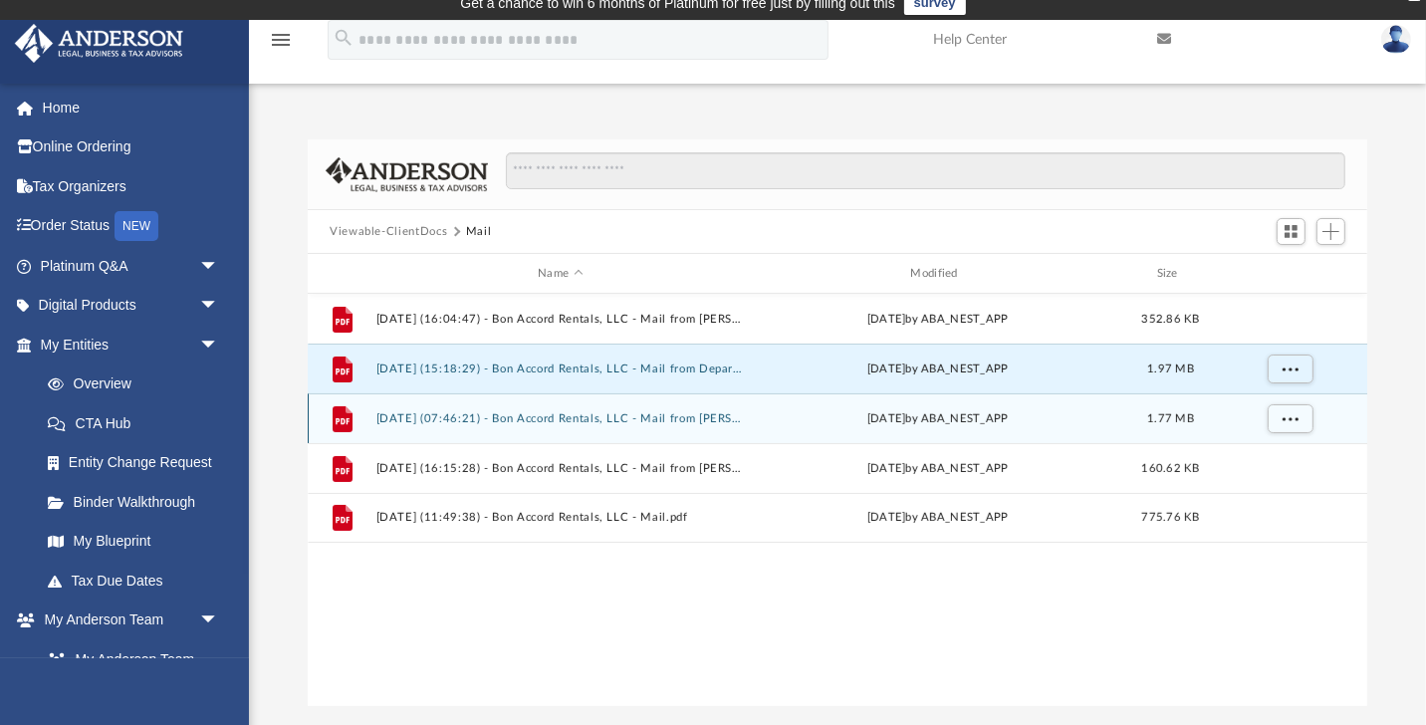
click at [715, 404] on div "File 2025.07.31 (07:46:21) - Bon Accord Rentals, LLC - Mail from Chelsea Allen.…" at bounding box center [837, 418] width 1059 height 50
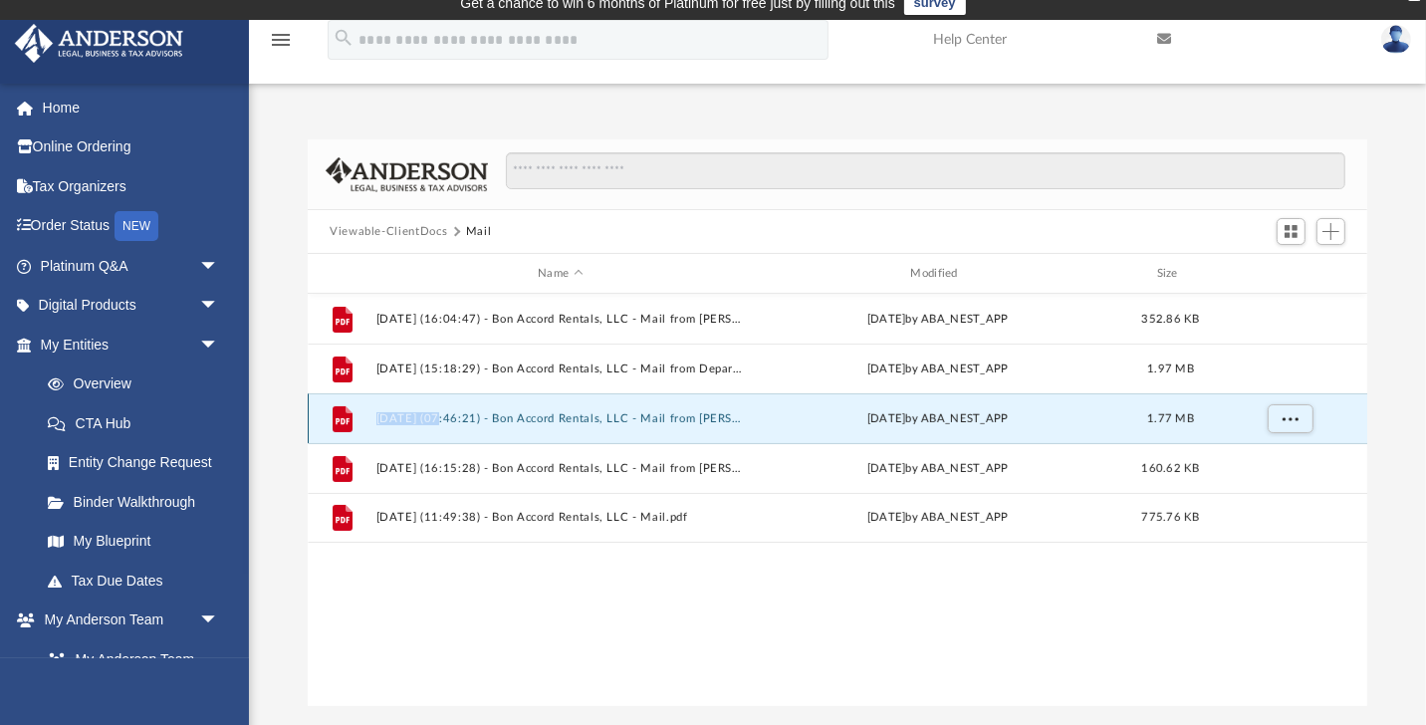
click at [715, 404] on div "File 2025.07.31 (07:46:21) - Bon Accord Rentals, LLC - Mail from Chelsea Allen.…" at bounding box center [837, 418] width 1059 height 50
click at [663, 419] on button "2025.07.31 (07:46:21) - Bon Accord Rentals, LLC - Mail from Chelsea Allen.pdf" at bounding box center [560, 418] width 368 height 13
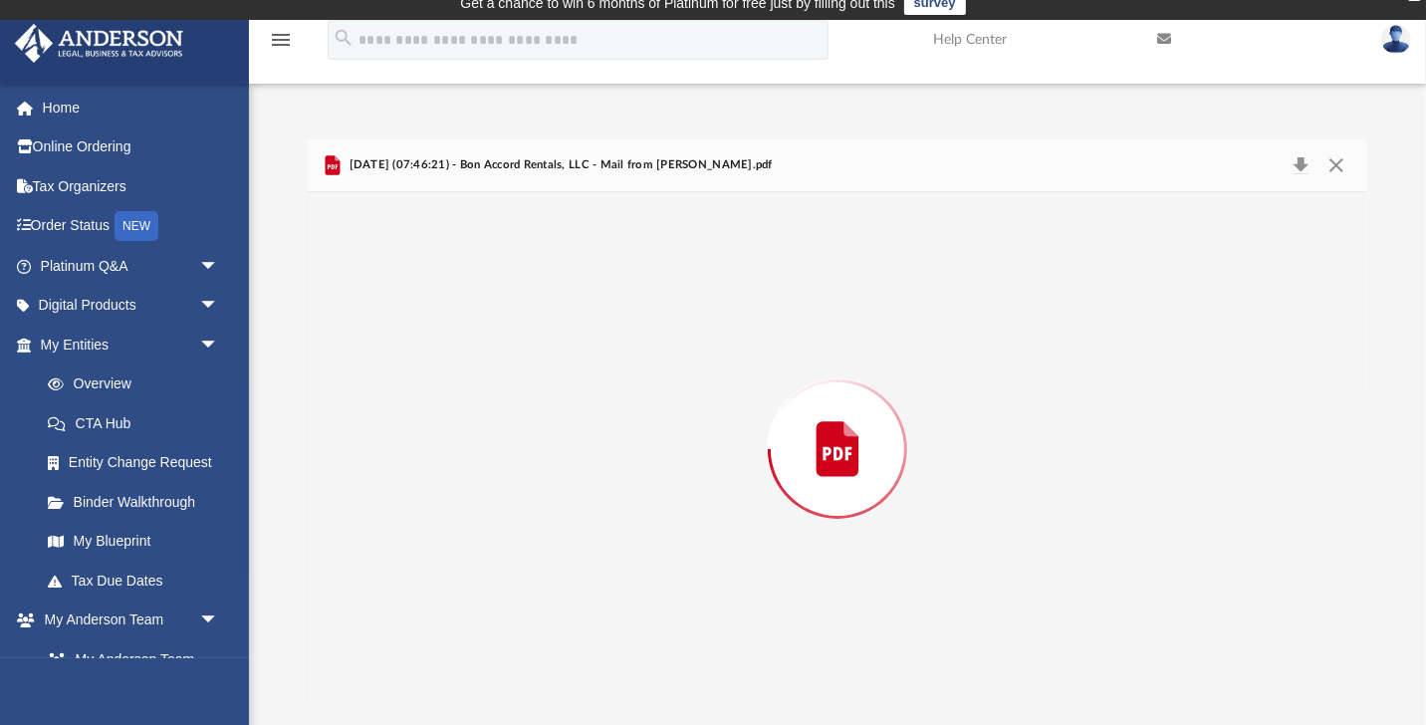
click at [663, 419] on div "Preview" at bounding box center [837, 449] width 1059 height 514
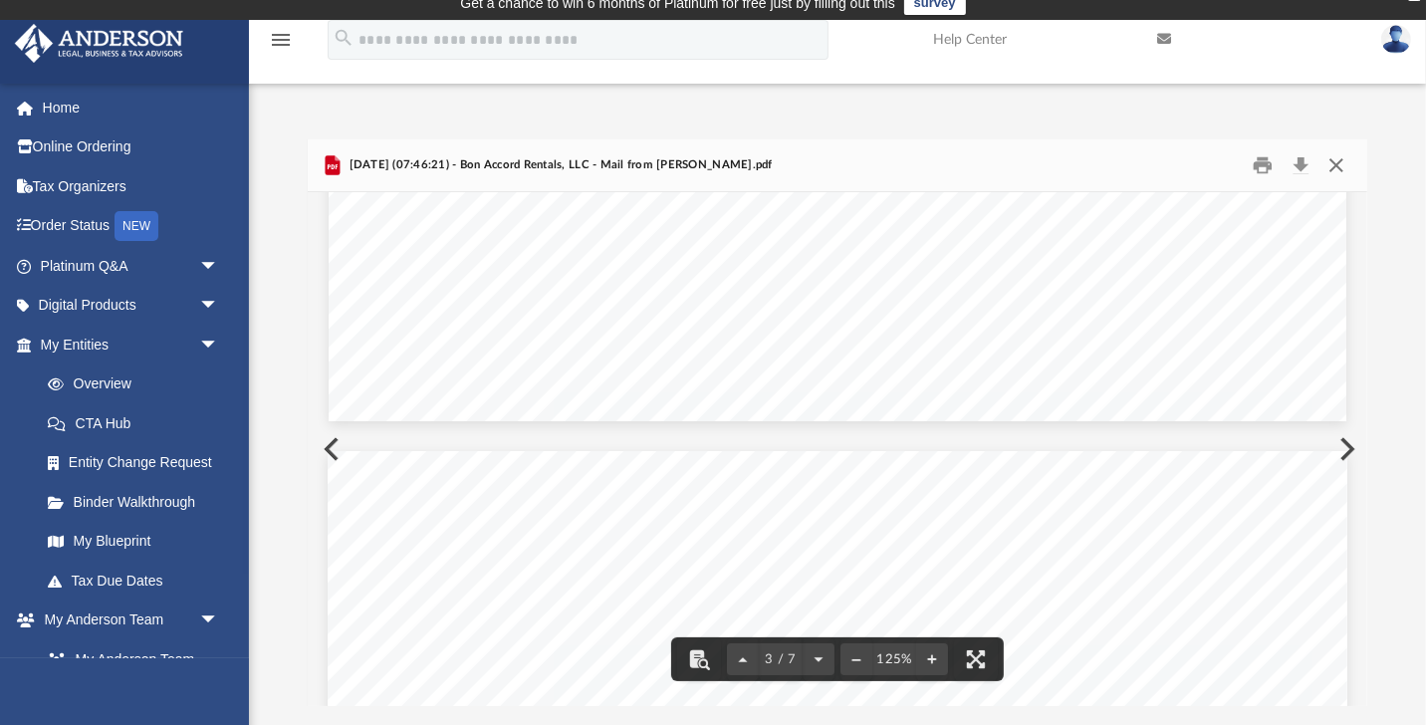
click at [1338, 152] on button "Close" at bounding box center [1336, 165] width 36 height 31
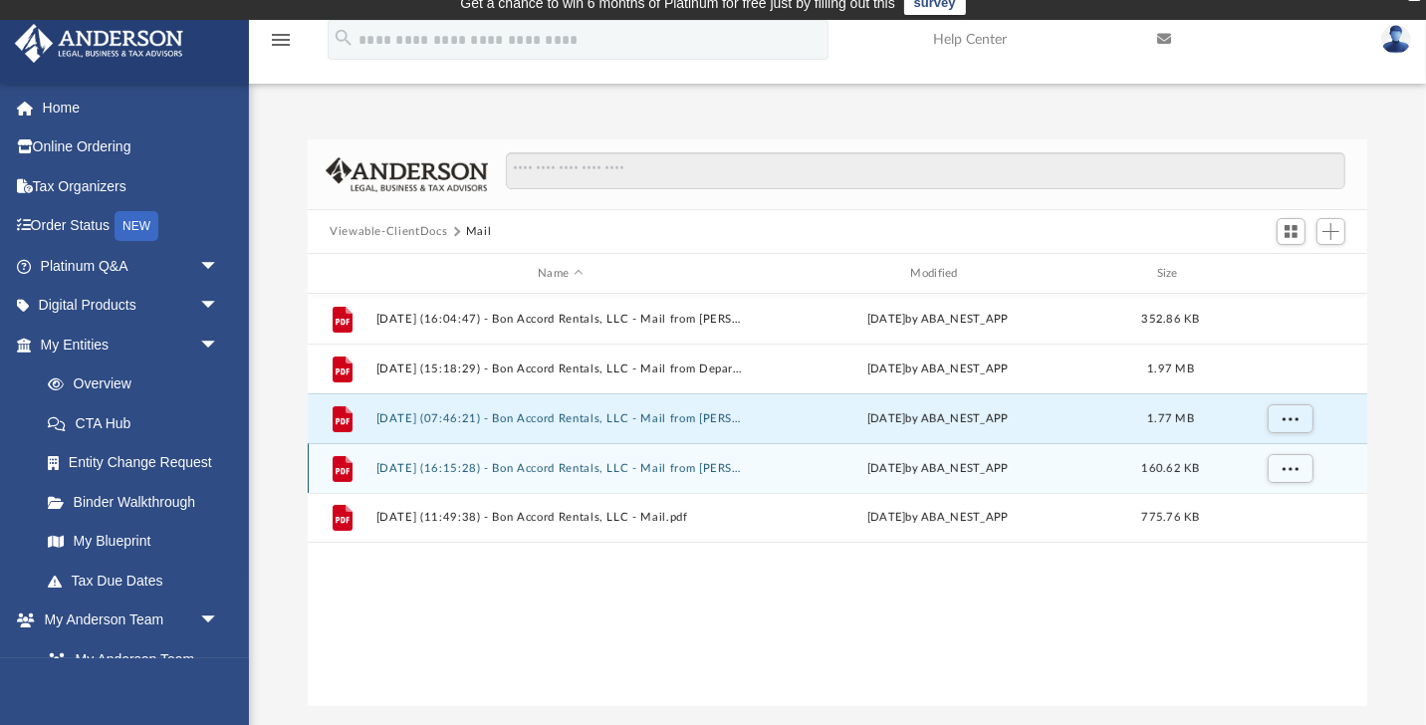
click at [1002, 477] on div "File 2025.08.07 (16:15:28) - Bon Accord Rentals, LLC - Mail from Christy Barker…" at bounding box center [837, 468] width 1059 height 50
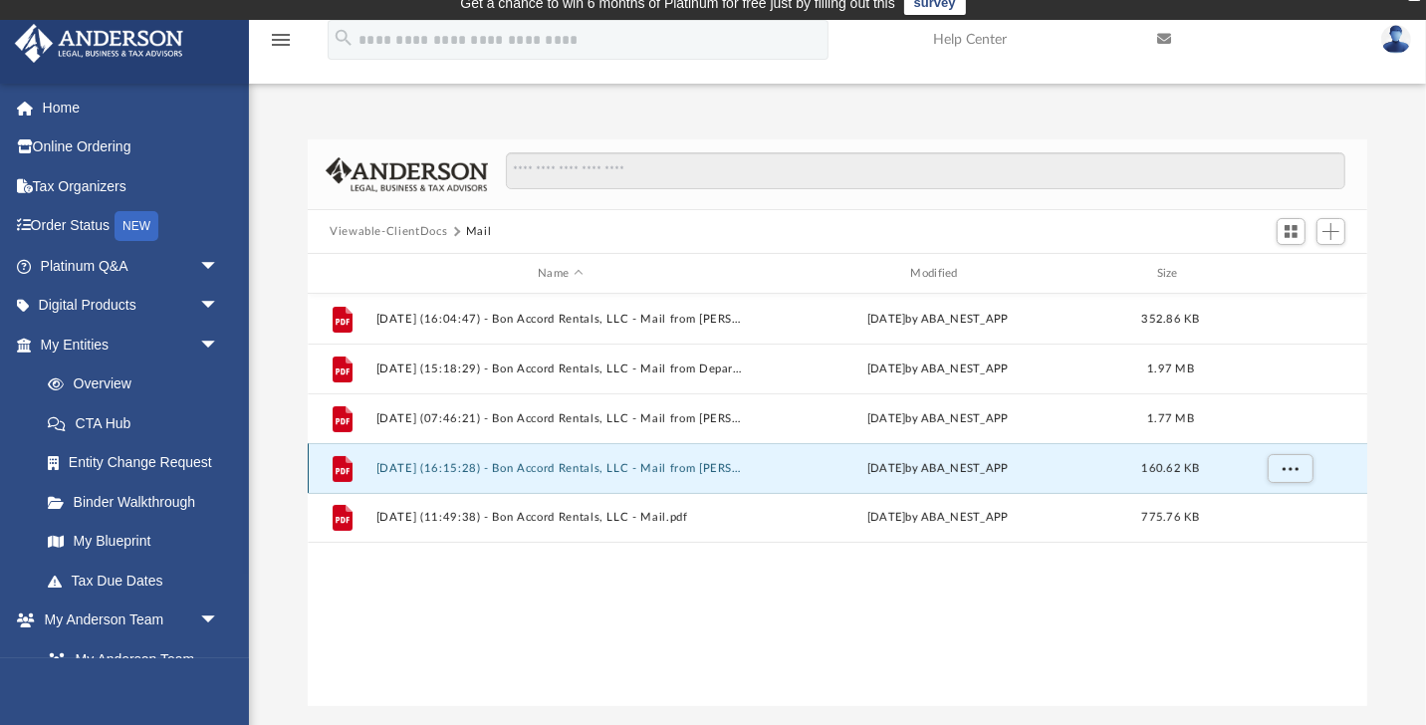
click at [1002, 477] on div "File 2025.08.07 (16:15:28) - Bon Accord Rentals, LLC - Mail from Christy Barker…" at bounding box center [837, 468] width 1059 height 50
click at [691, 468] on button "2025.08.07 (16:15:28) - Bon Accord Rentals, LLC - Mail from Christy Barker.pdf" at bounding box center [560, 468] width 368 height 13
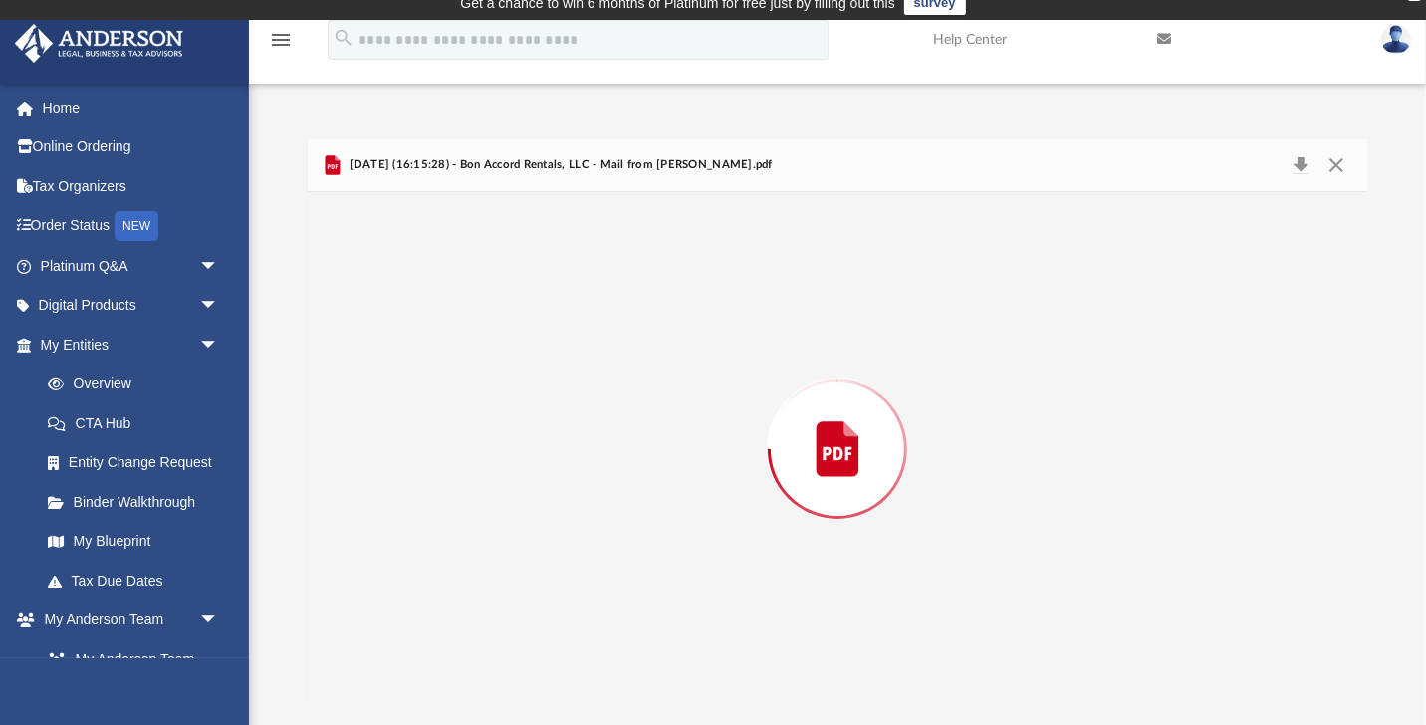
click at [691, 468] on div "Preview" at bounding box center [837, 449] width 1059 height 514
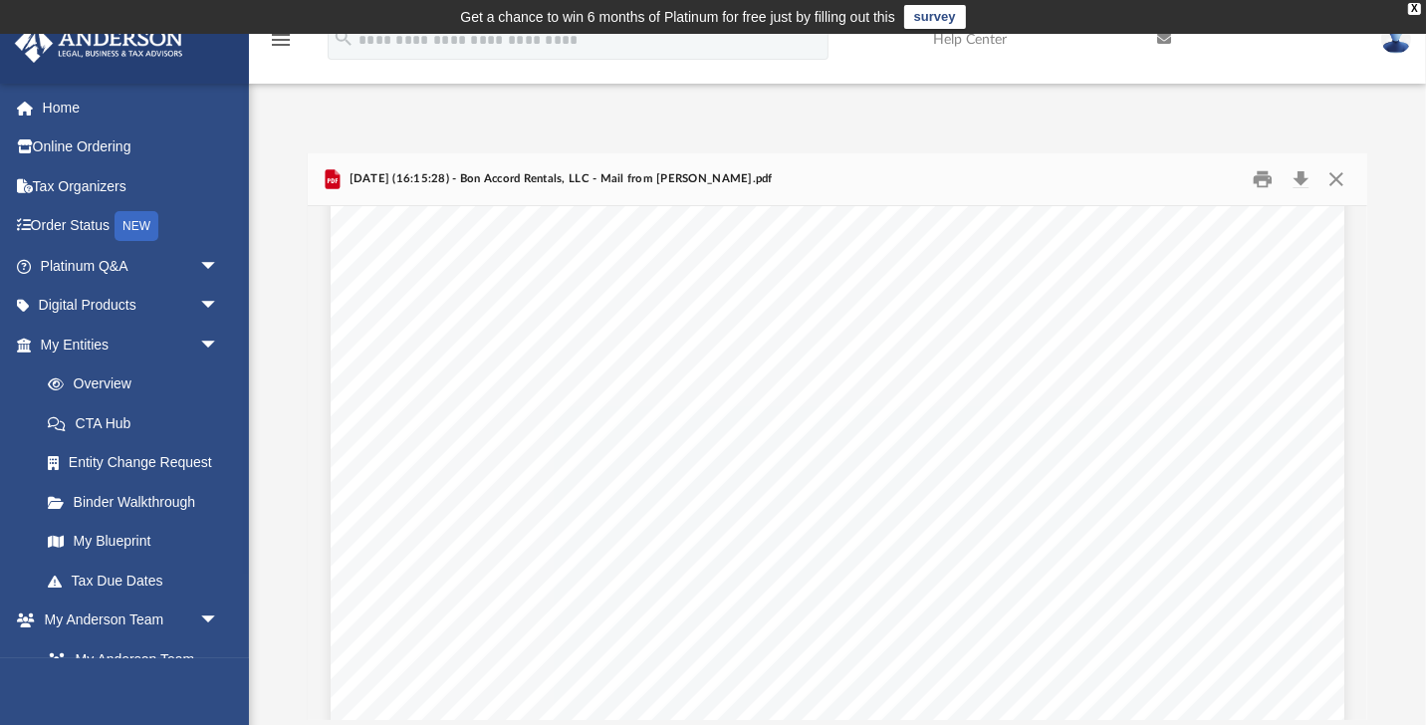
scroll to position [194, 0]
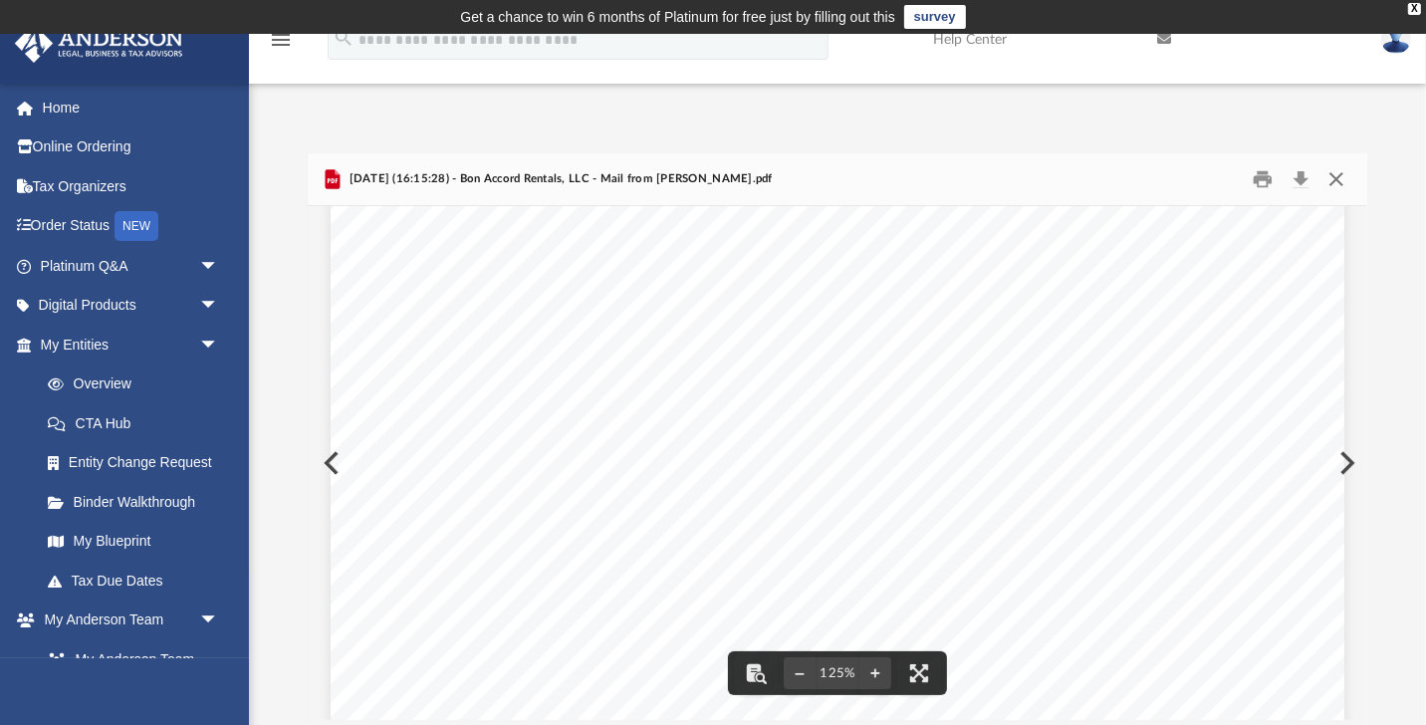
click at [1337, 176] on button "Close" at bounding box center [1336, 179] width 36 height 31
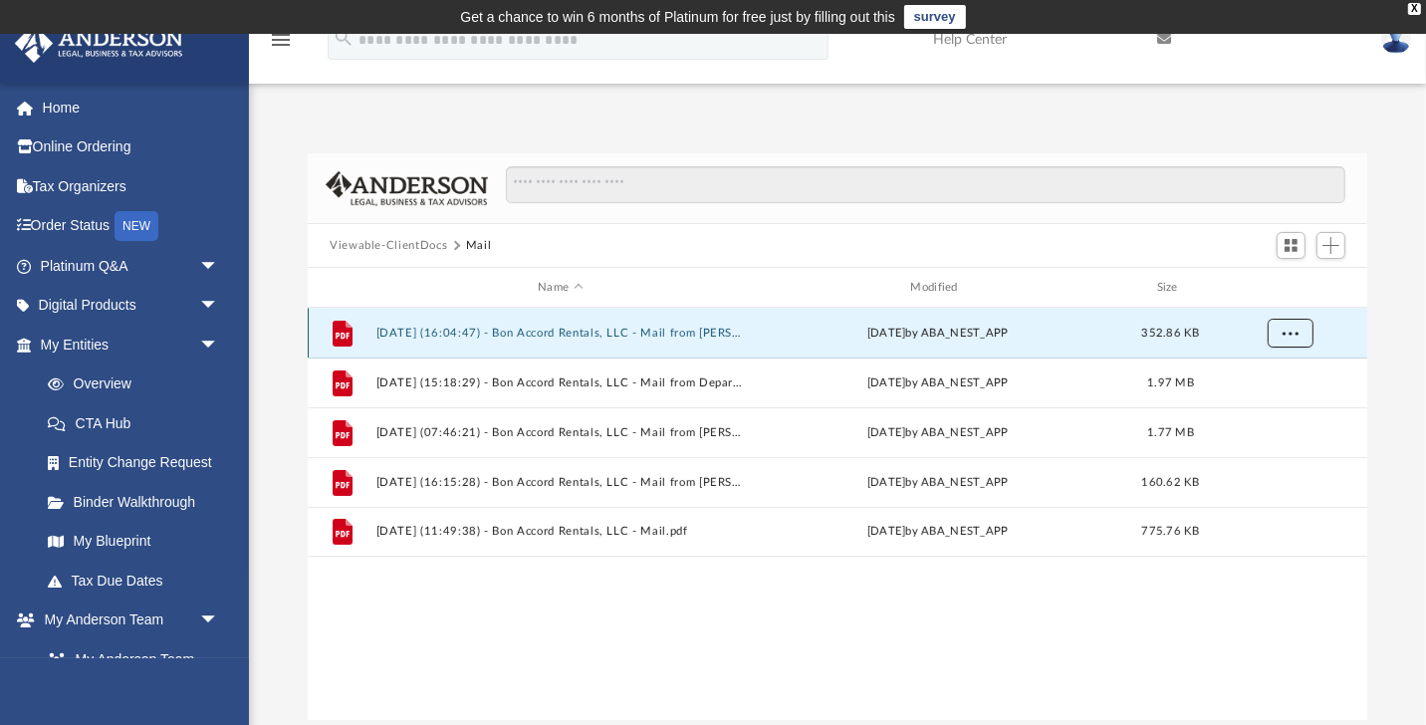
click at [1286, 336] on span "More options" at bounding box center [1290, 332] width 16 height 11
click at [1272, 404] on li "Download" at bounding box center [1272, 404] width 58 height 21
click at [1289, 336] on span "More options" at bounding box center [1290, 332] width 16 height 11
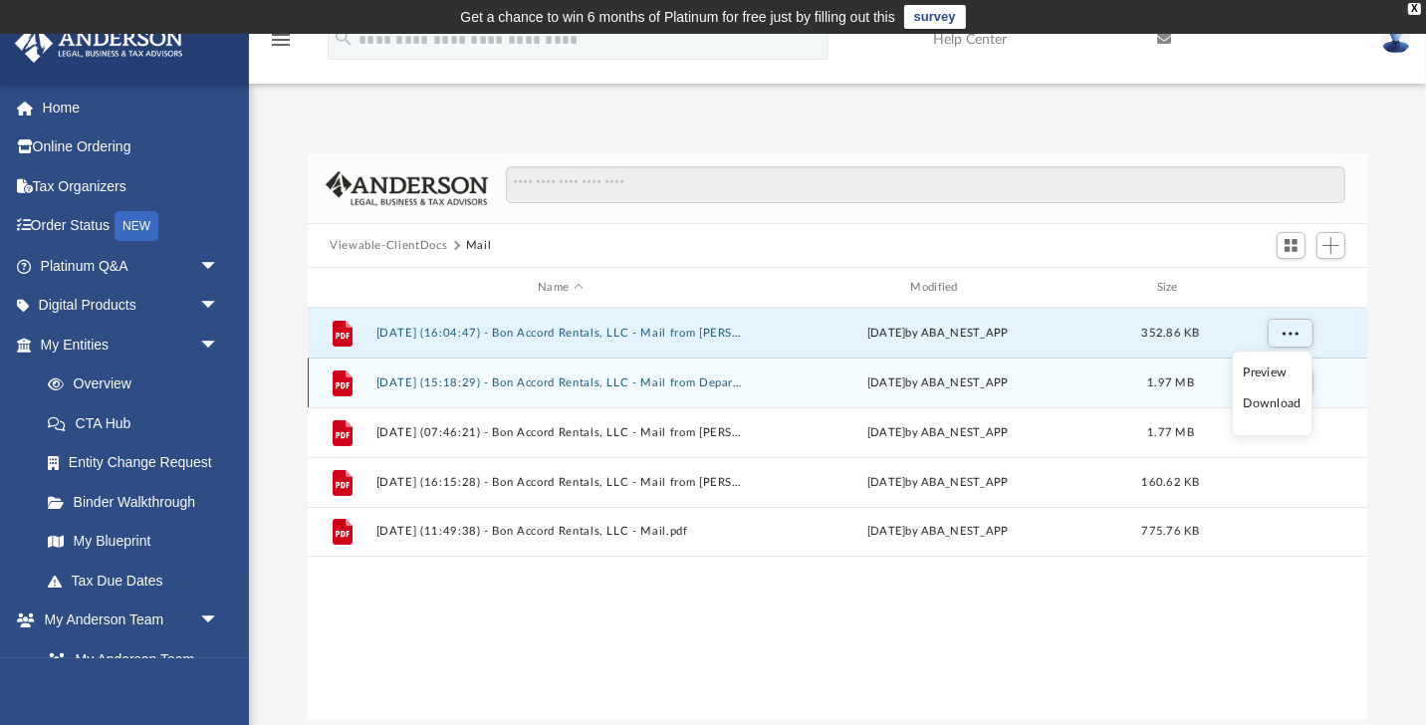
click at [1329, 384] on div "grid" at bounding box center [1288, 382] width 139 height 38
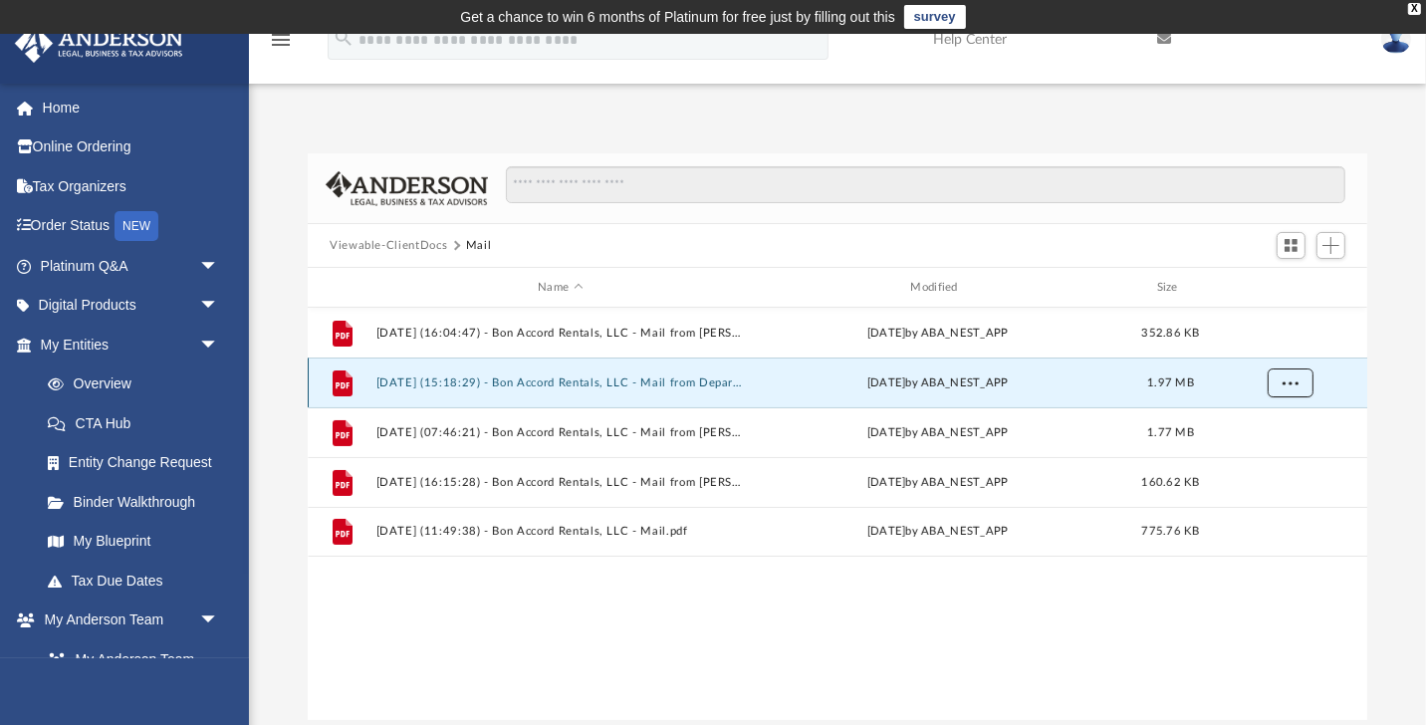
click at [1306, 384] on button "More options" at bounding box center [1290, 383] width 46 height 30
click at [1277, 460] on li "Download" at bounding box center [1272, 454] width 58 height 21
click at [1290, 380] on span "More options" at bounding box center [1290, 381] width 16 height 11
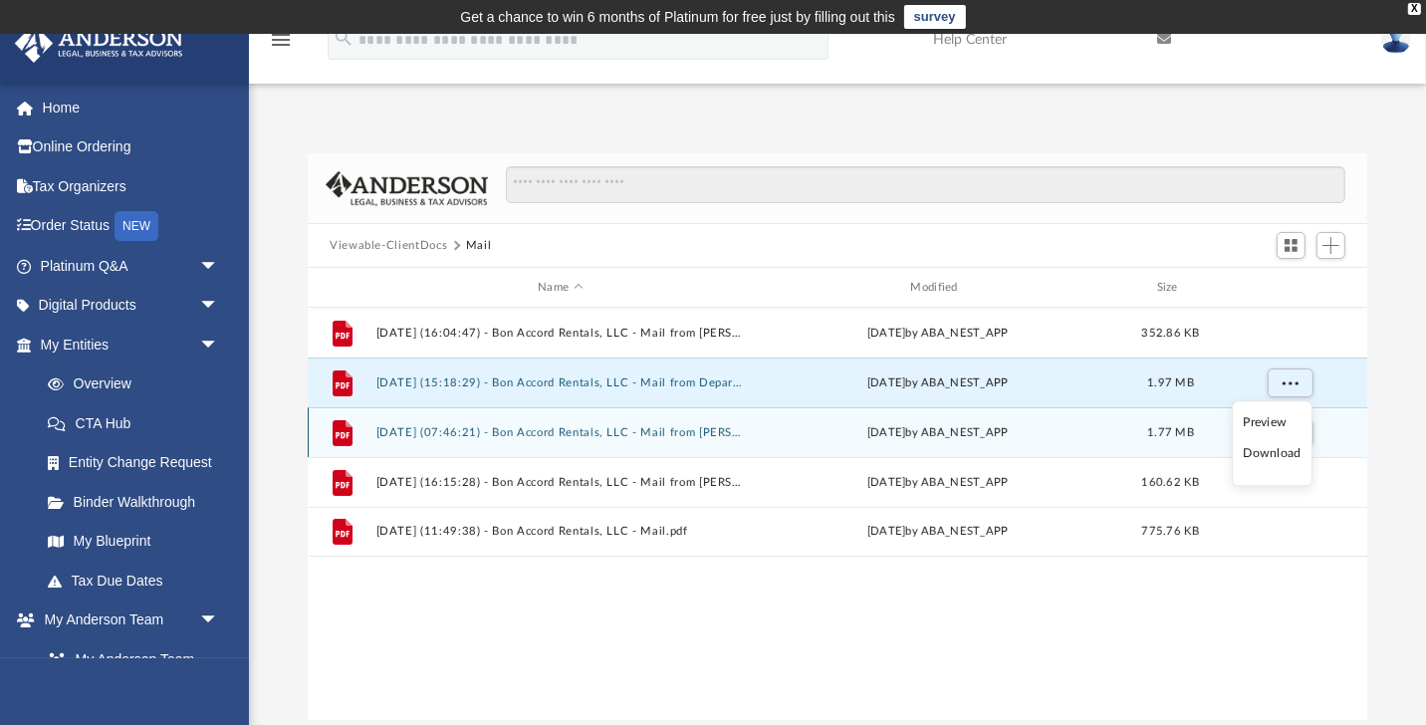
click at [1327, 434] on div "grid" at bounding box center [1288, 432] width 139 height 38
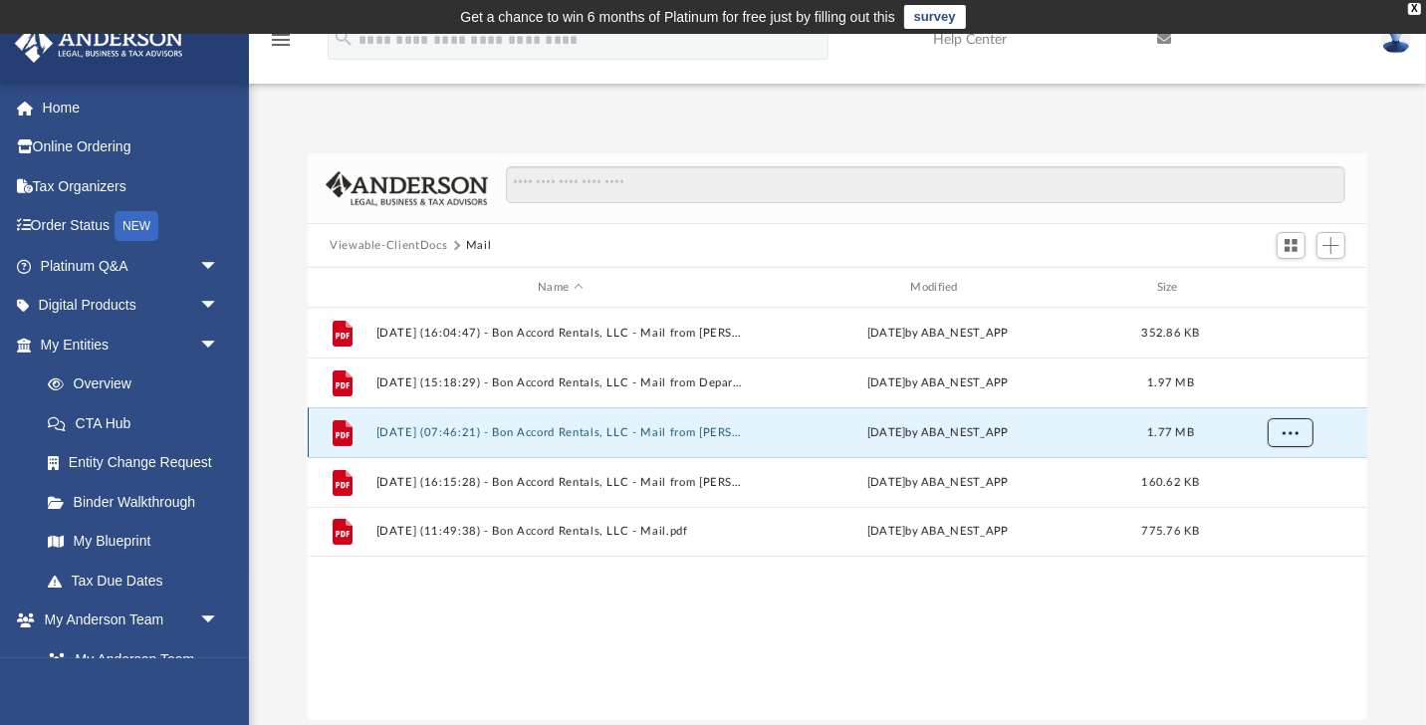
click at [1290, 435] on span "More options" at bounding box center [1290, 431] width 16 height 11
click at [1270, 509] on li "Download" at bounding box center [1272, 504] width 58 height 21
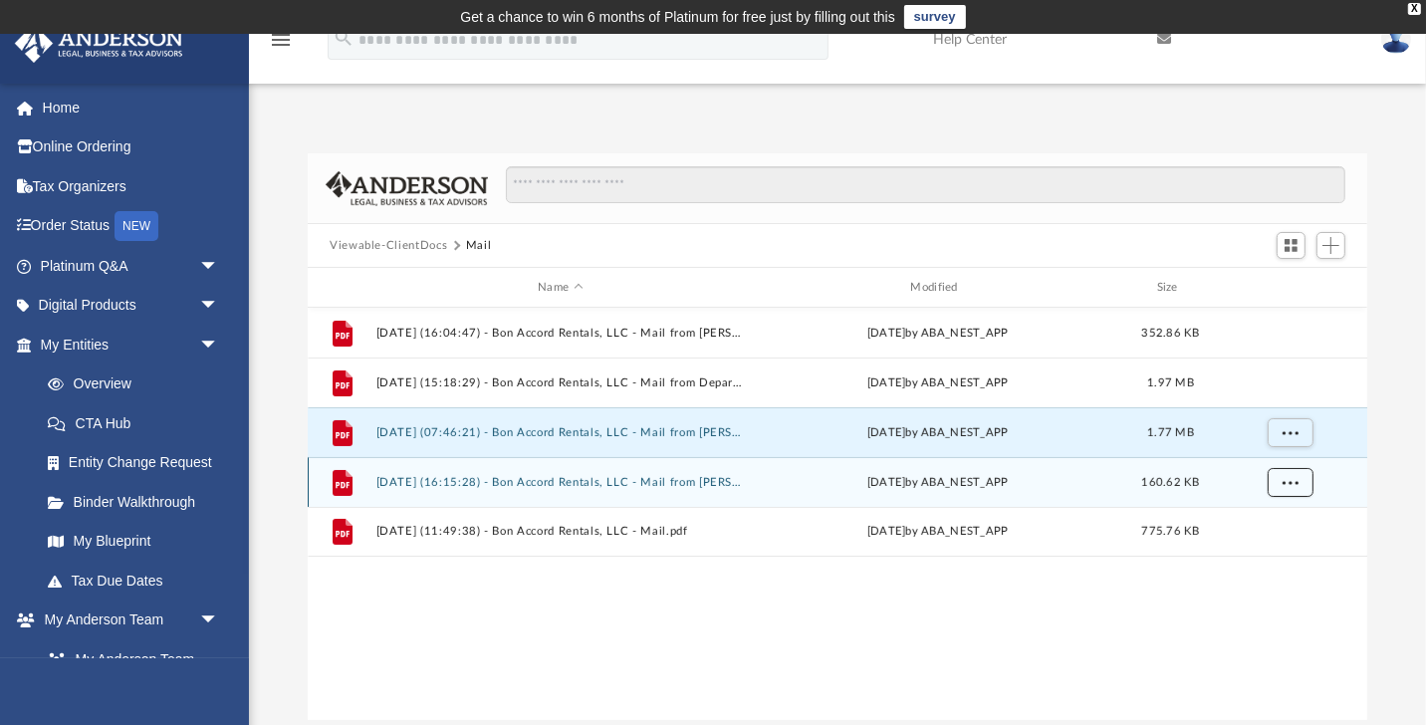
click at [1294, 482] on span "More options" at bounding box center [1290, 481] width 16 height 11
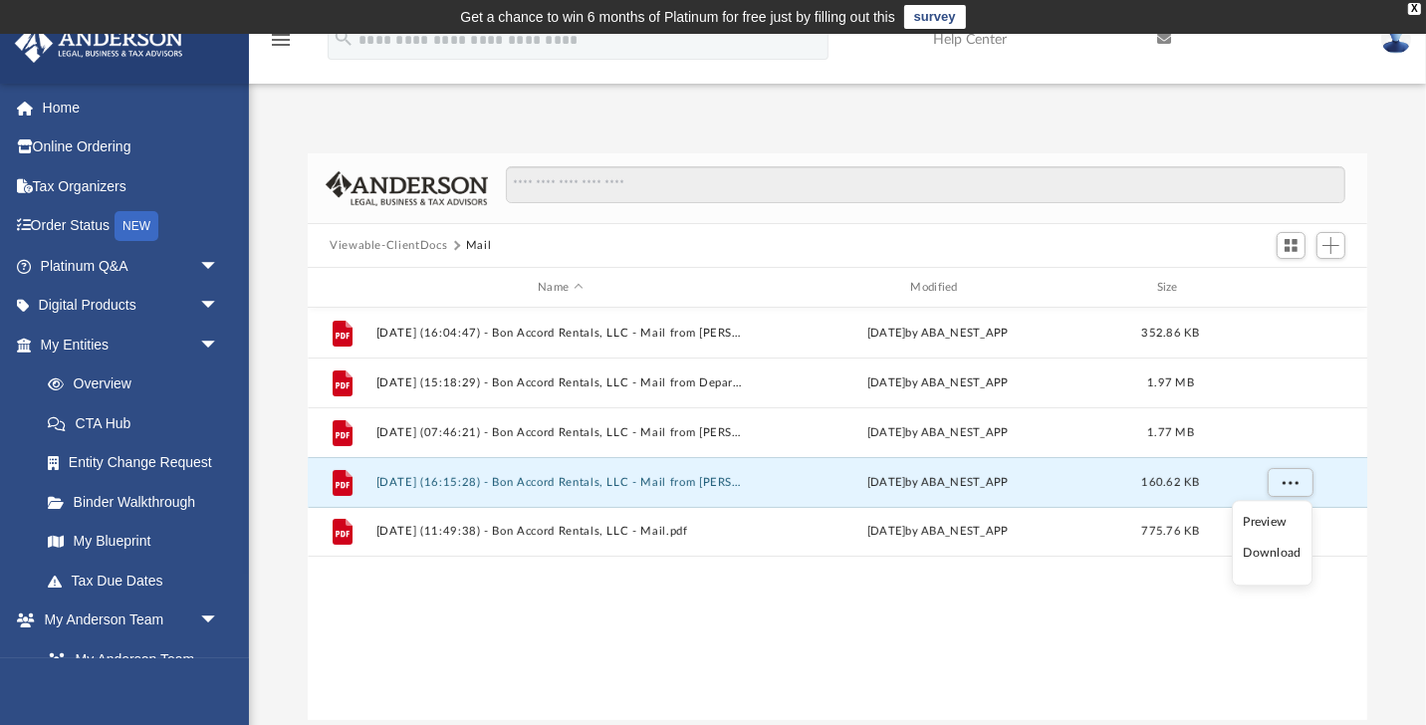
click at [1283, 561] on li "Download" at bounding box center [1272, 554] width 58 height 21
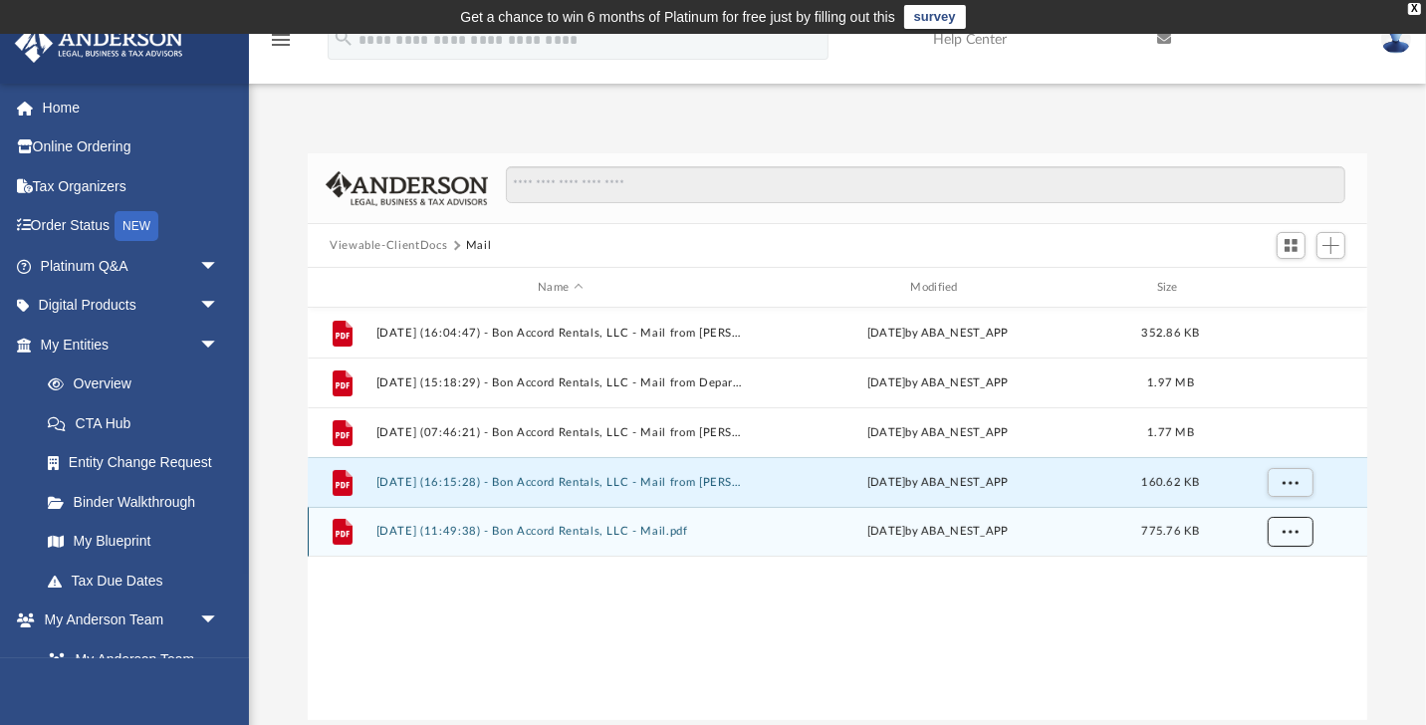
click at [1299, 530] on button "More options" at bounding box center [1290, 532] width 46 height 30
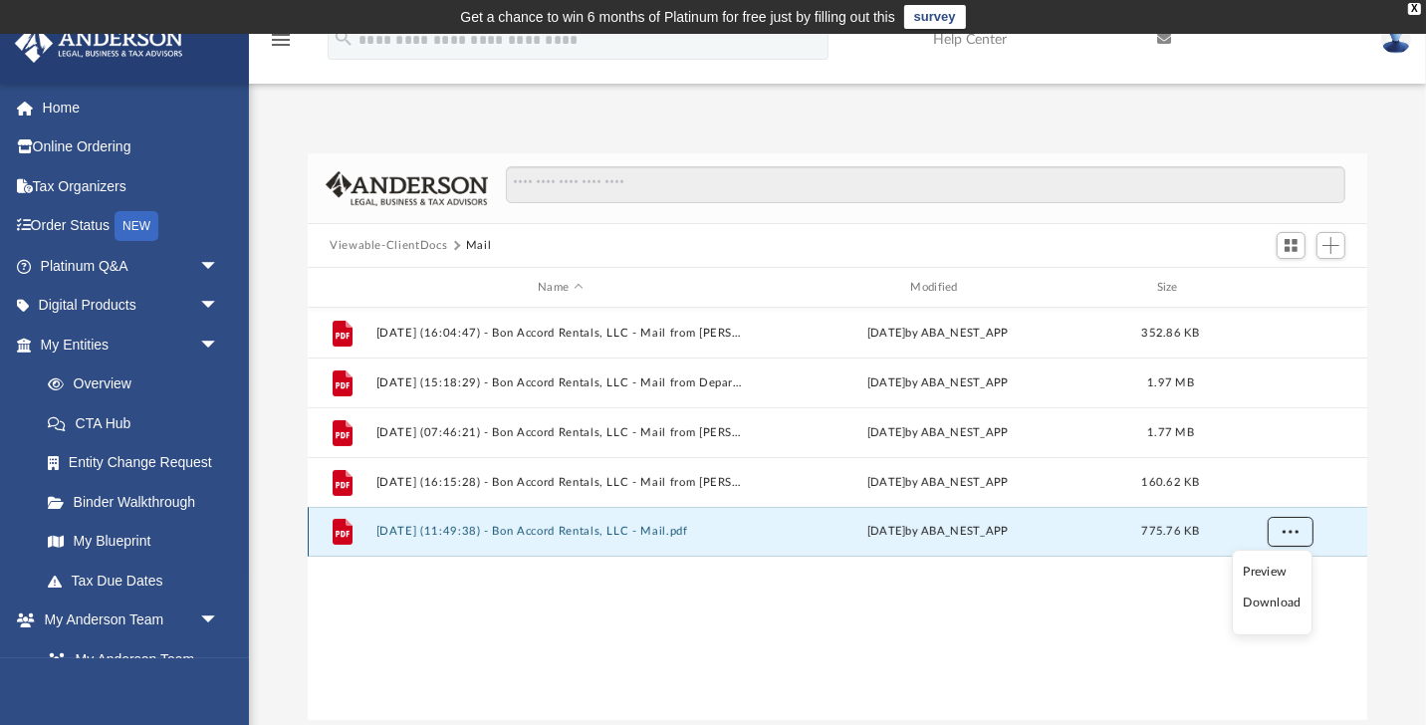
click at [1278, 533] on button "More options" at bounding box center [1290, 532] width 46 height 30
click at [1288, 534] on span "More options" at bounding box center [1290, 531] width 16 height 11
click at [1284, 600] on li "Download" at bounding box center [1272, 602] width 58 height 21
